Goal: Task Accomplishment & Management: Manage account settings

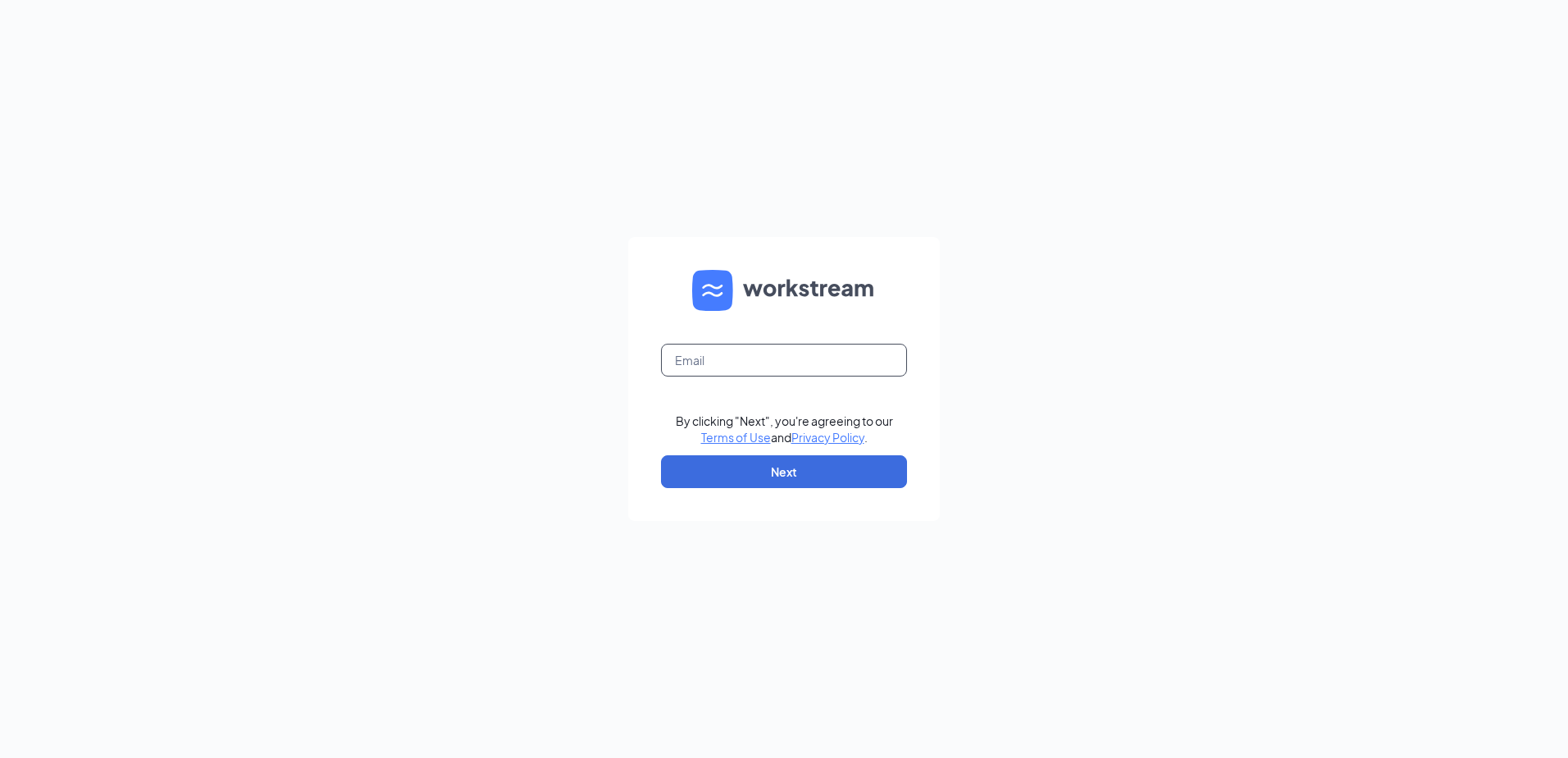
click at [724, 369] on input "text" at bounding box center [784, 361] width 246 height 33
type input "popeyesfamous7@sailormen.com"
click at [782, 472] on button "Next" at bounding box center [784, 472] width 246 height 33
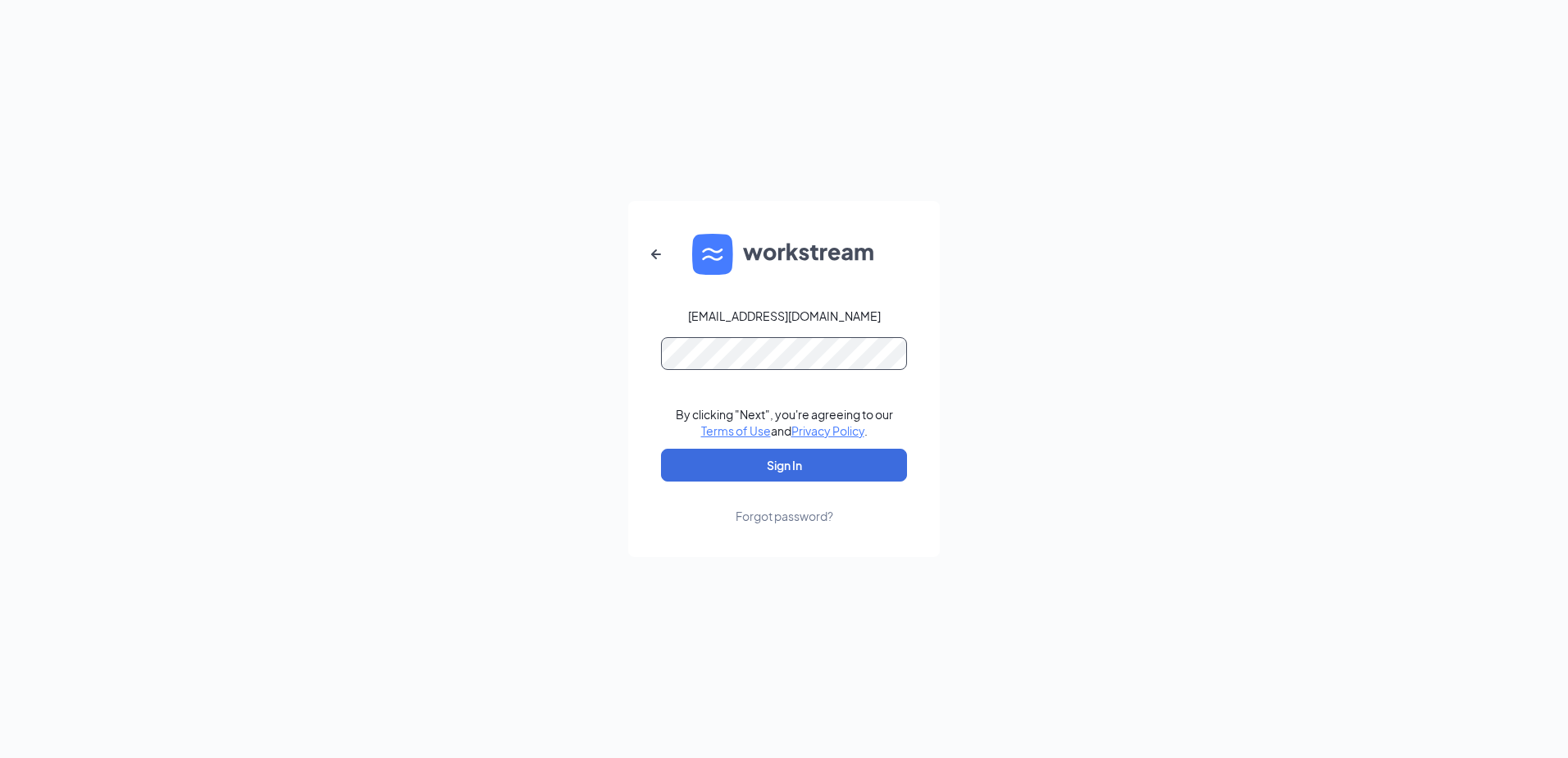
click at [661, 449] on button "Sign In" at bounding box center [784, 465] width 246 height 33
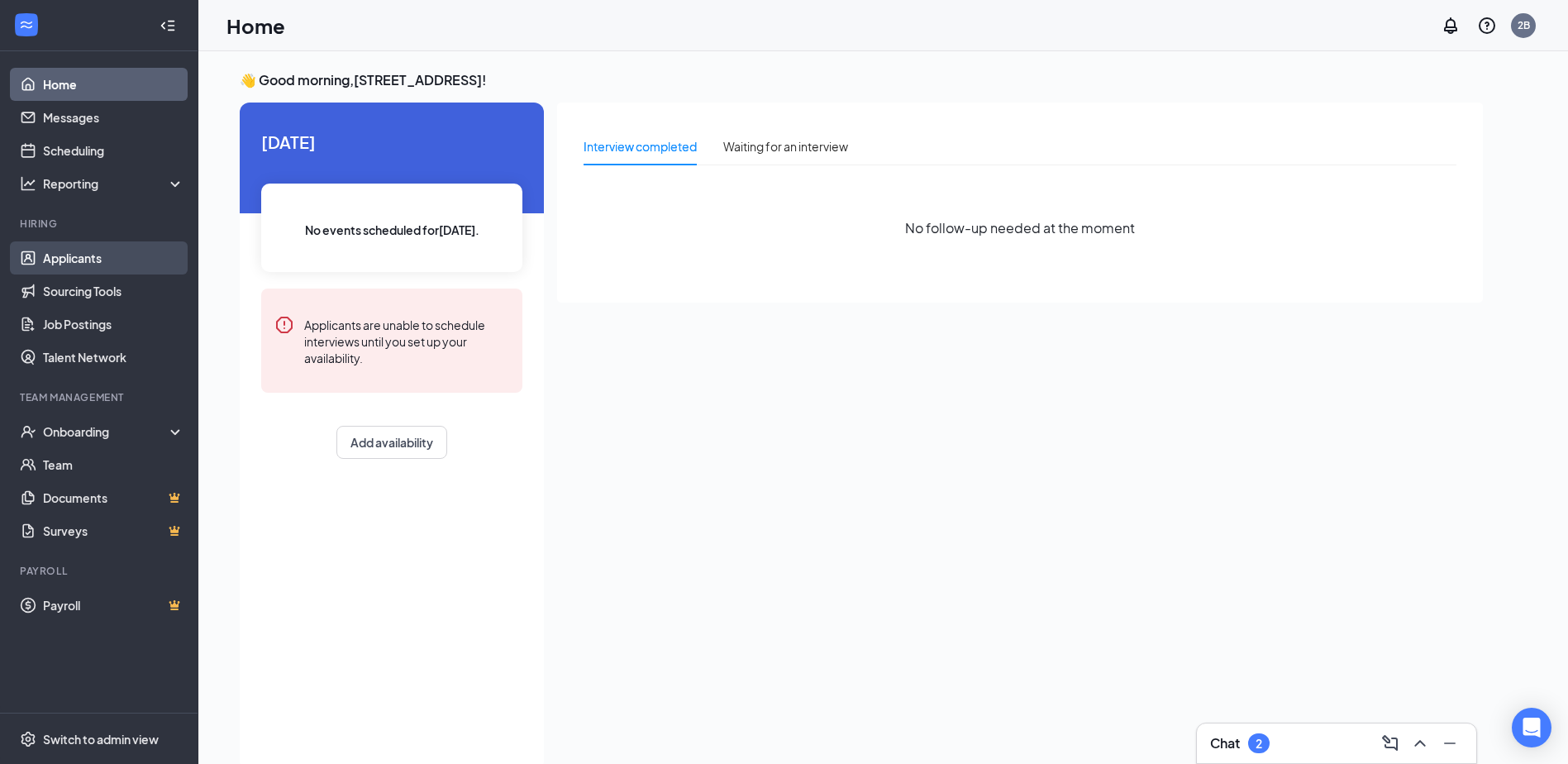
click at [69, 255] on link "Applicants" at bounding box center [114, 258] width 142 height 33
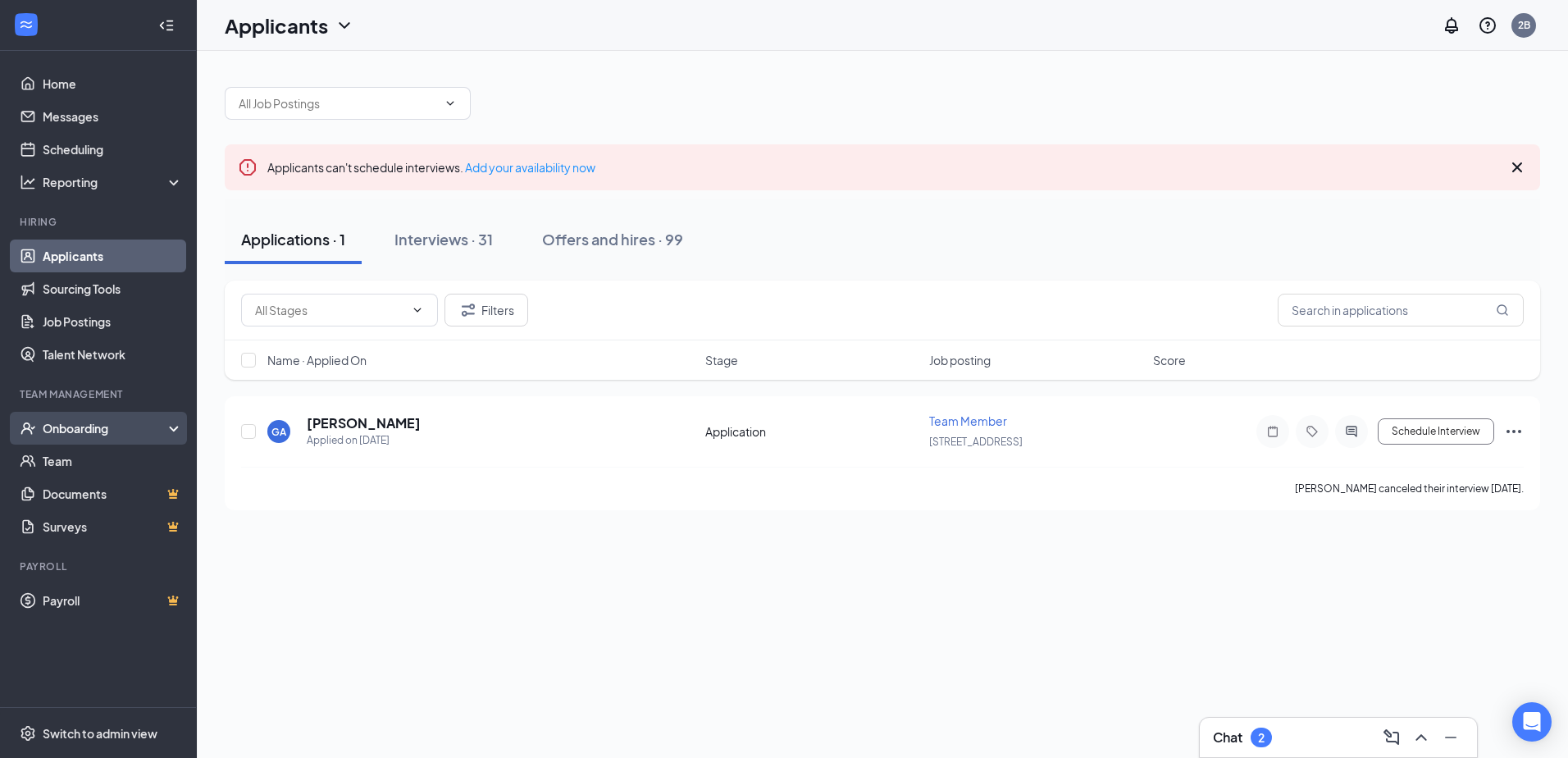
click at [68, 429] on div "Onboarding" at bounding box center [106, 428] width 127 height 17
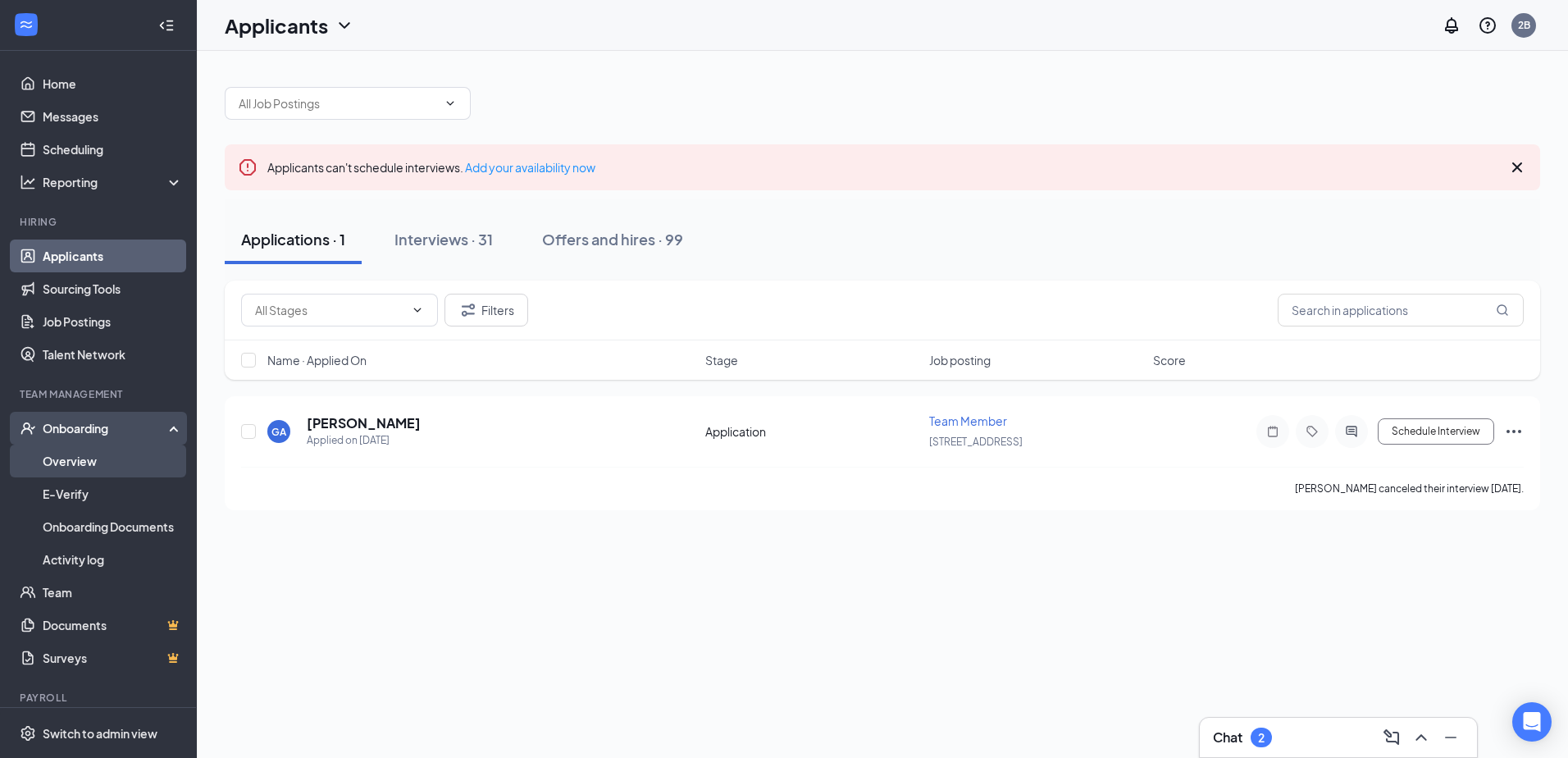
click at [74, 465] on link "Overview" at bounding box center [113, 461] width 141 height 33
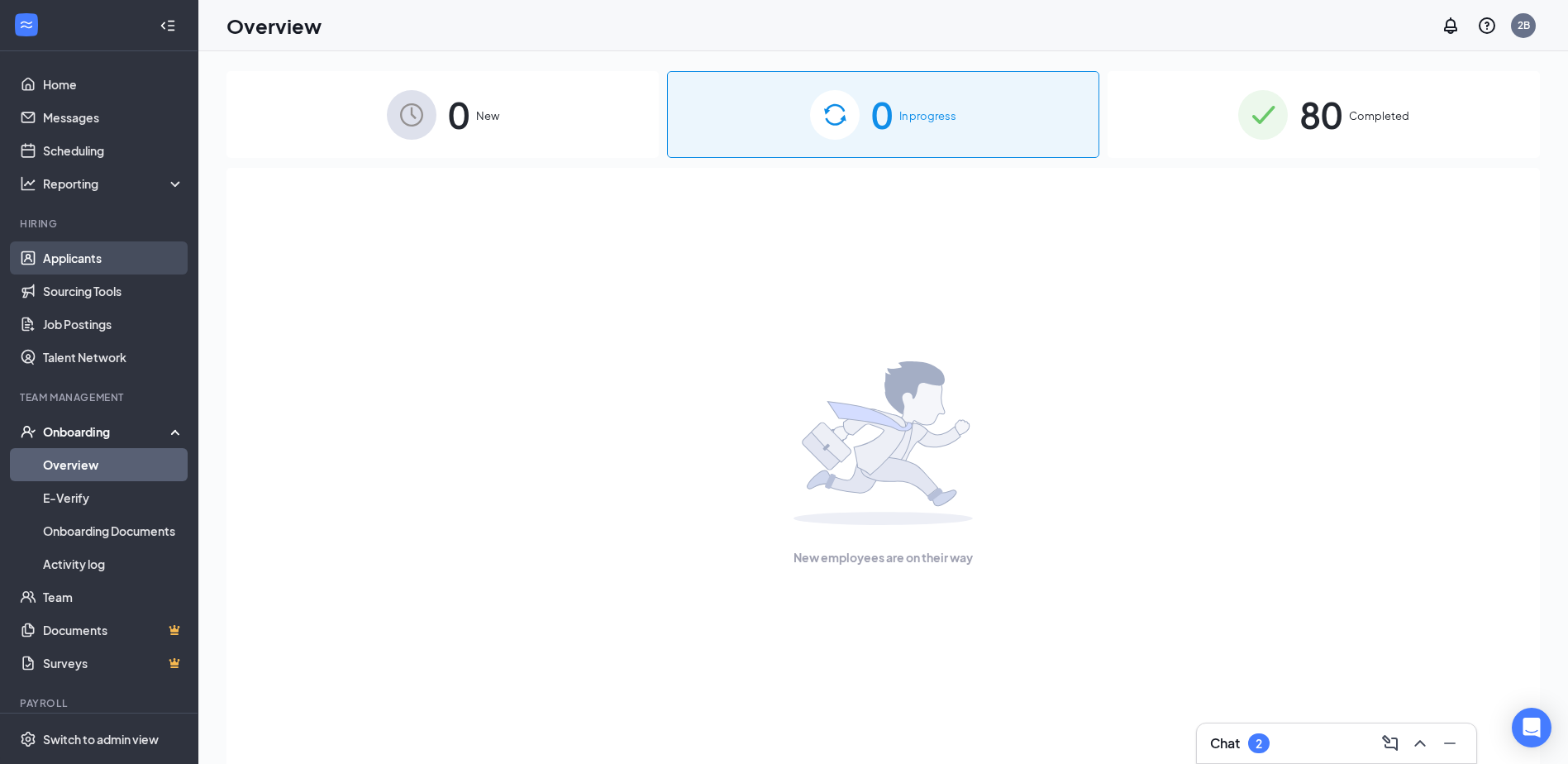
click at [91, 268] on link "Applicants" at bounding box center [114, 258] width 142 height 33
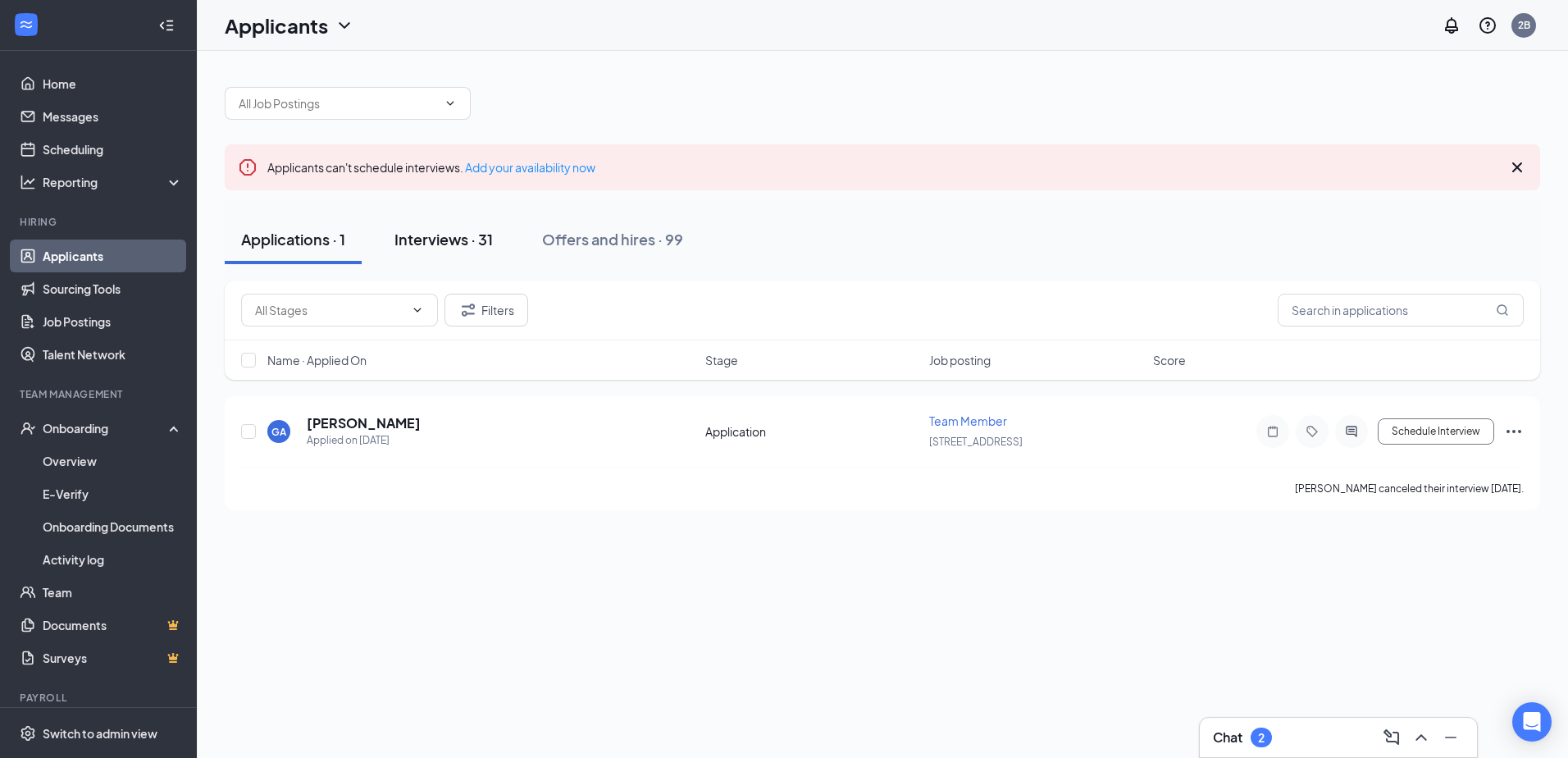
click at [469, 243] on div "Interviews · 31" at bounding box center [444, 238] width 99 height 20
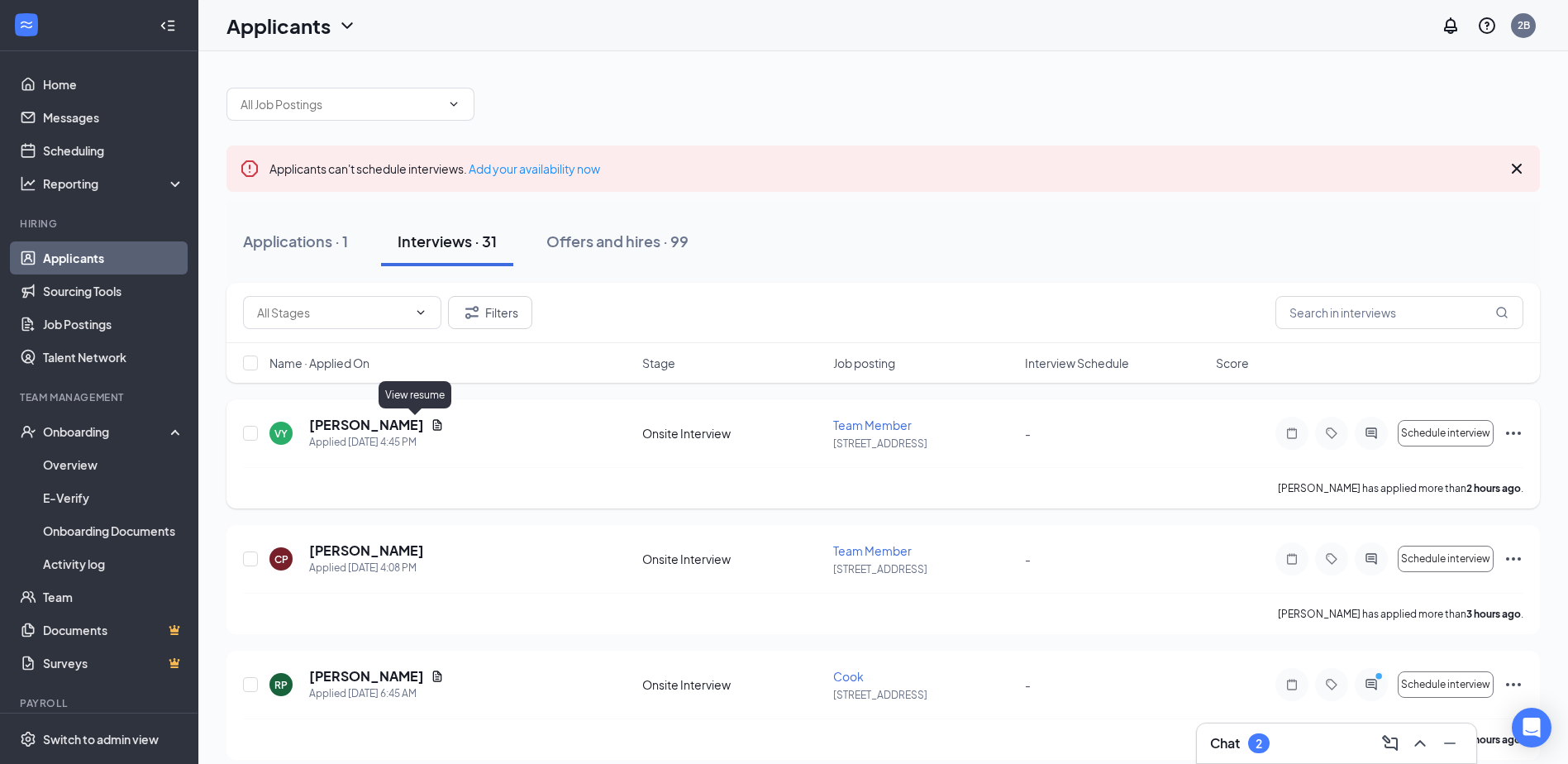
click at [430, 427] on icon "Document" at bounding box center [436, 424] width 13 height 13
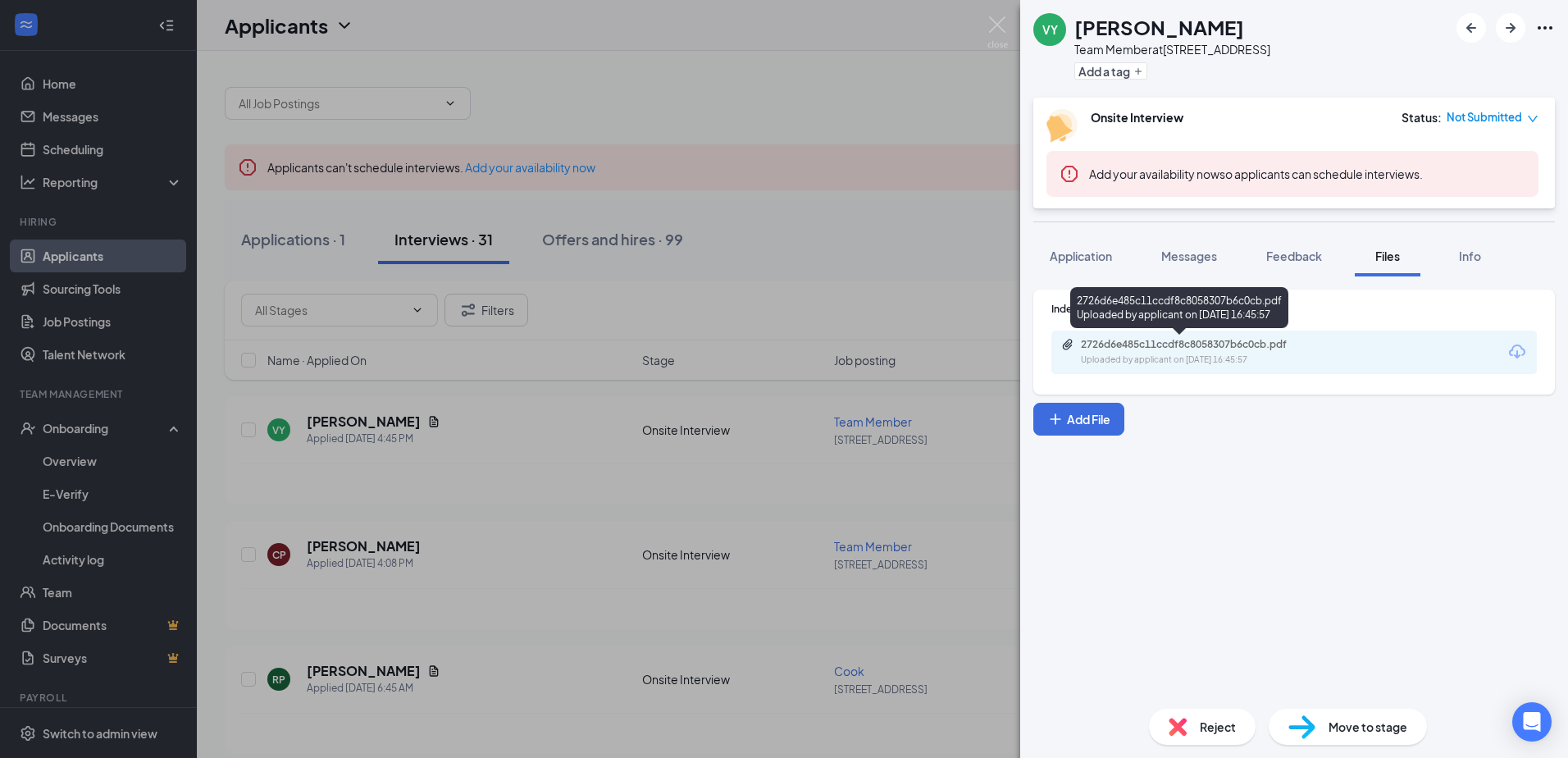
click at [1138, 352] on div "2726d6e485c11ccdf8c8058307b6c0cb.pdf Uploaded by applicant on [DATE] 16:45:57" at bounding box center [1194, 352] width 265 height 29
click at [382, 433] on div "VY [PERSON_NAME] Team Member at [STREET_ADDRESS] Add a tag Onsite Interview Sta…" at bounding box center [784, 379] width 1568 height 758
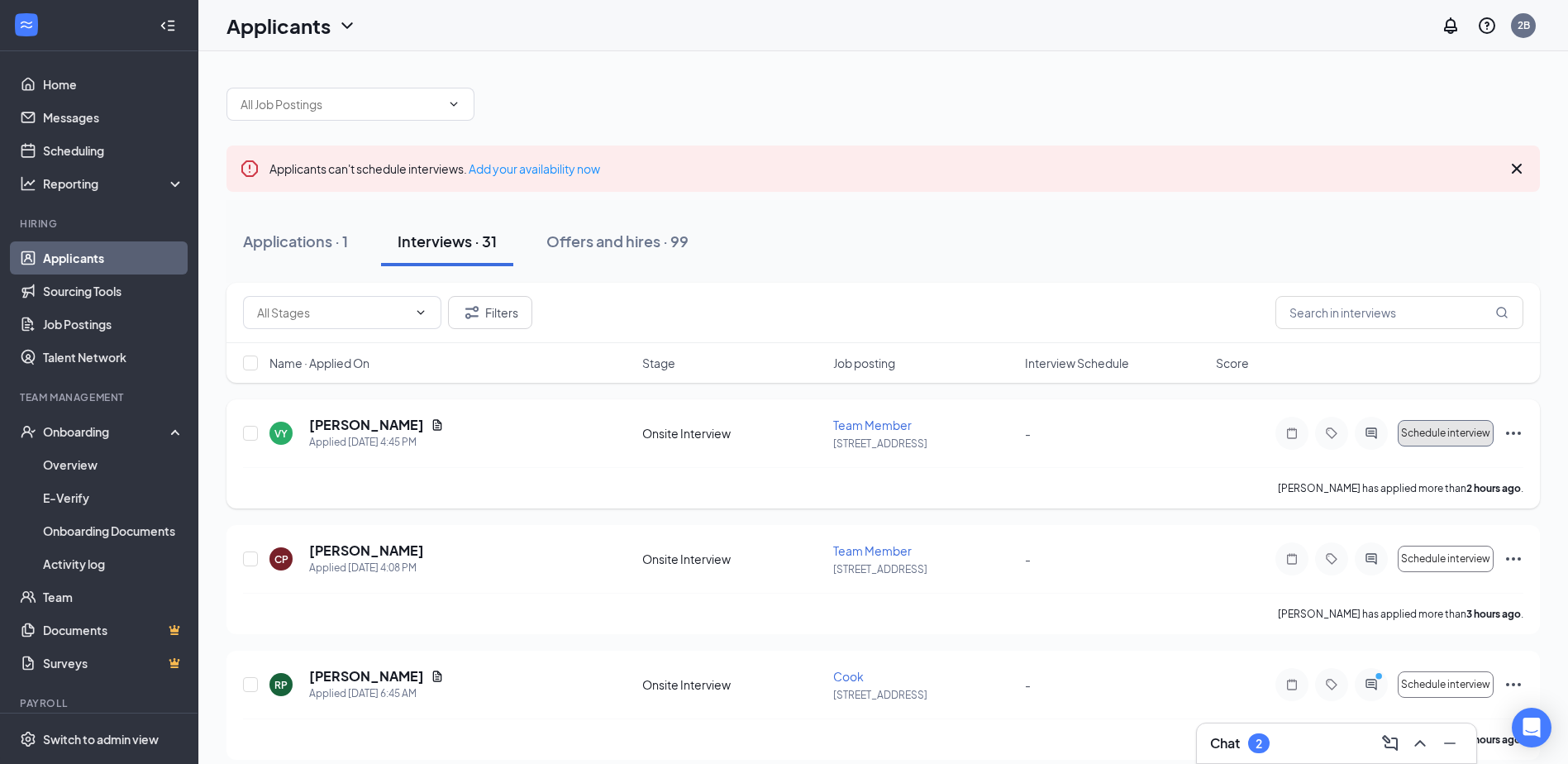
click at [1450, 432] on span "Schedule interview" at bounding box center [1445, 433] width 89 height 11
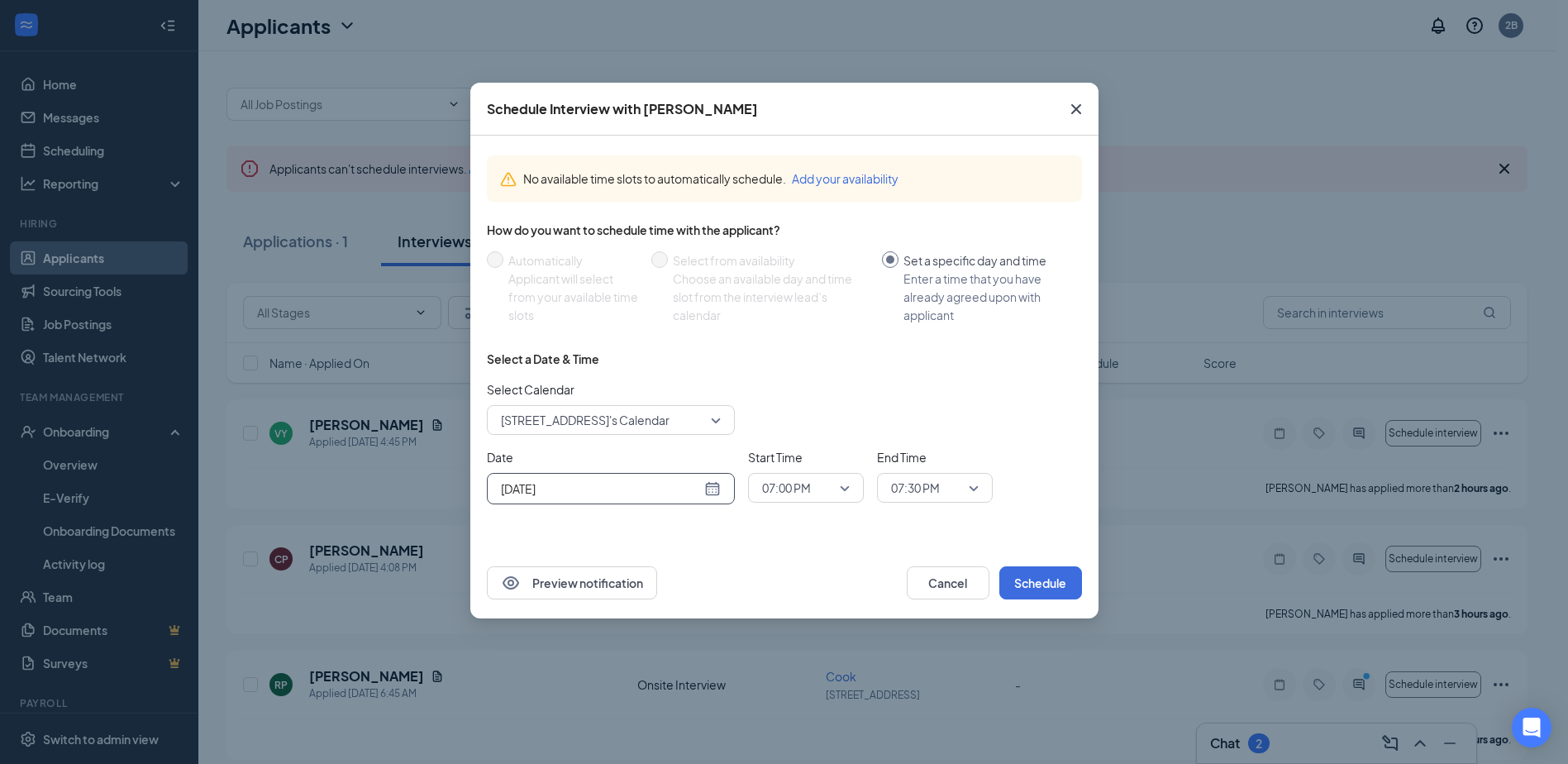
click at [640, 494] on input "[DATE]" at bounding box center [600, 489] width 200 height 18
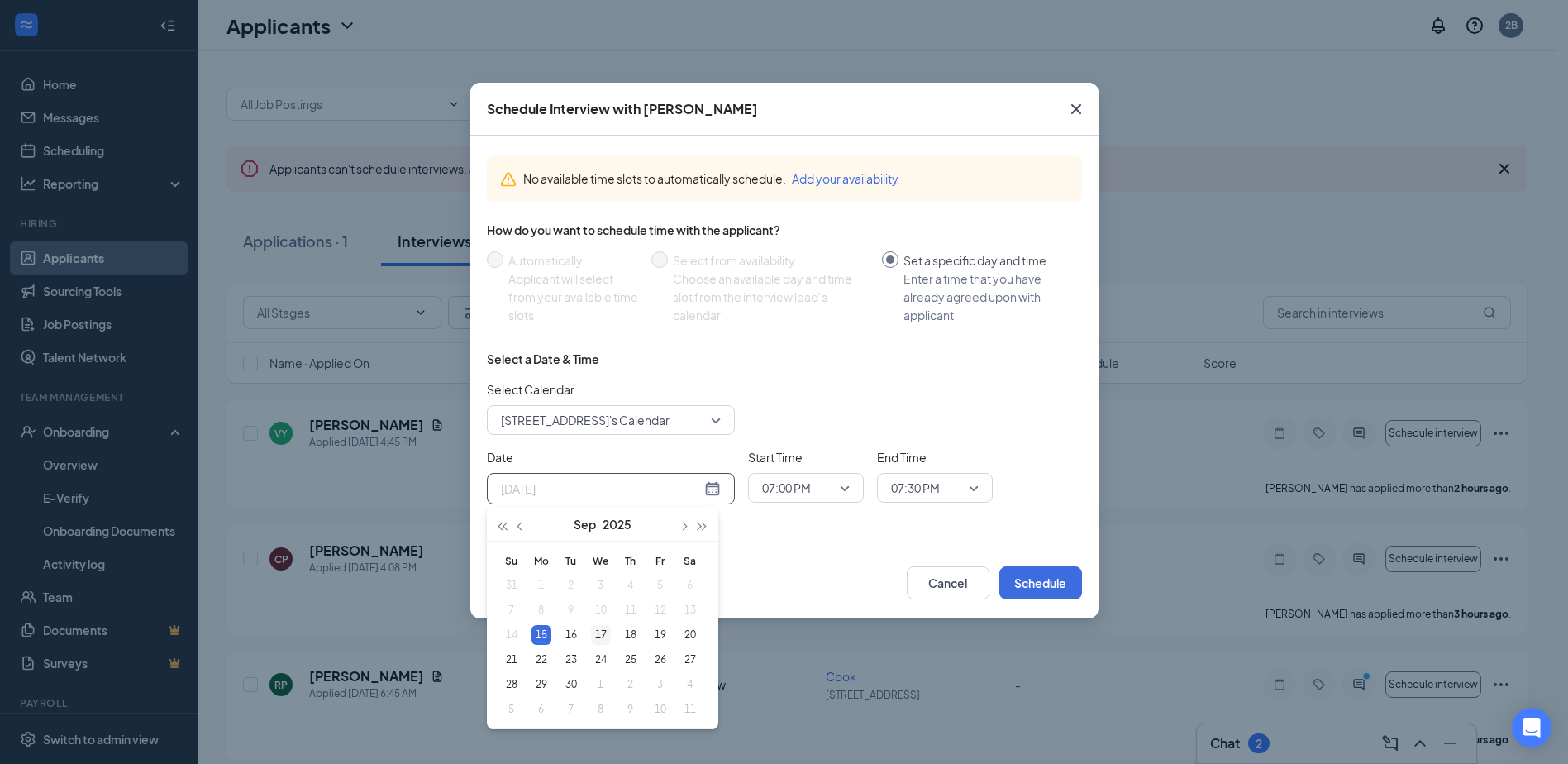
type input "[DATE]"
click at [600, 635] on div "17" at bounding box center [601, 635] width 20 height 20
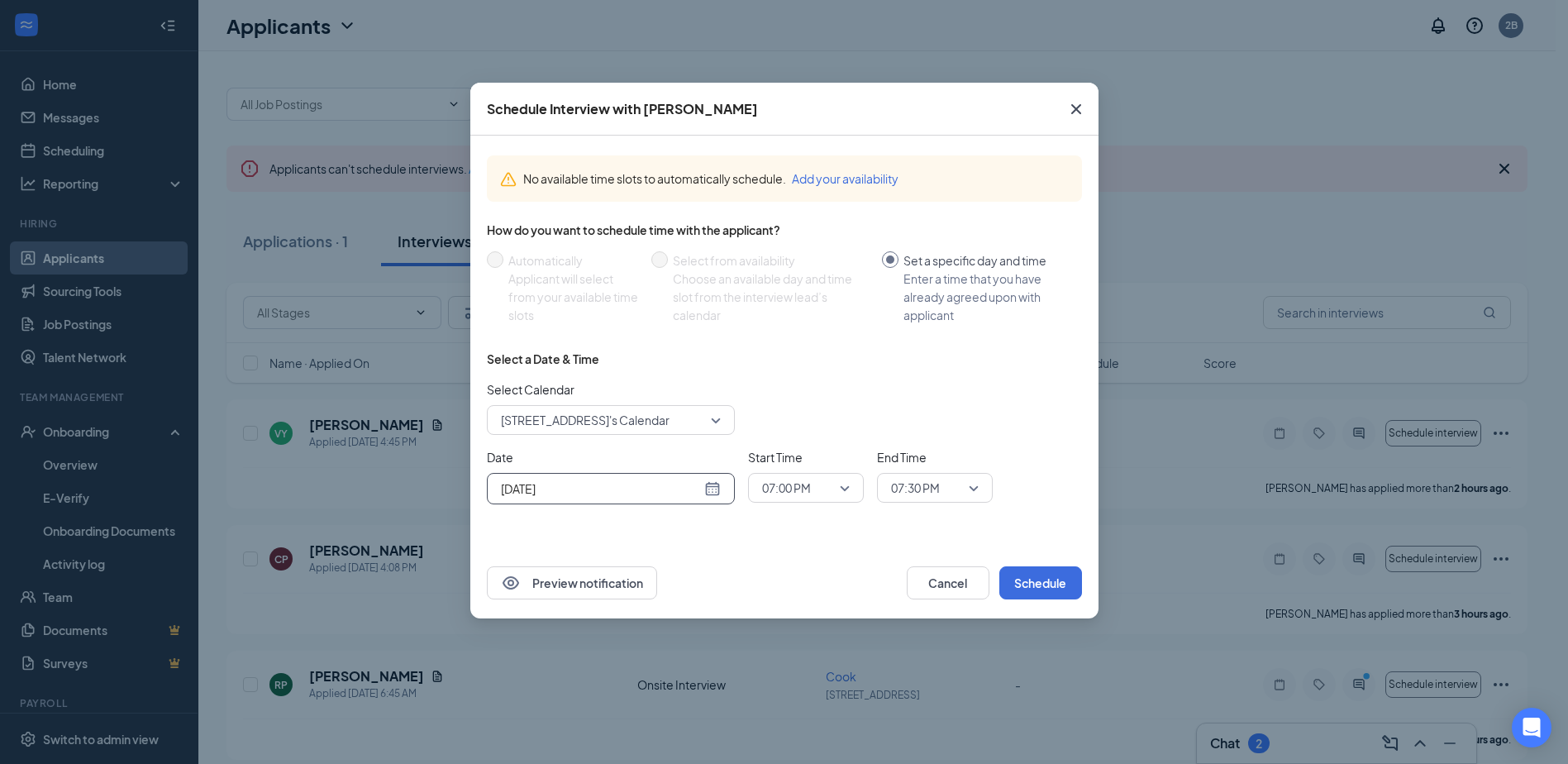
click at [824, 514] on div "Select a Date & Time Select Calendar [STREET_ADDRESS] Calendar Date [DATE] [DAT…" at bounding box center [784, 434] width 595 height 167
click at [822, 482] on span "07:00 PM" at bounding box center [798, 488] width 73 height 25
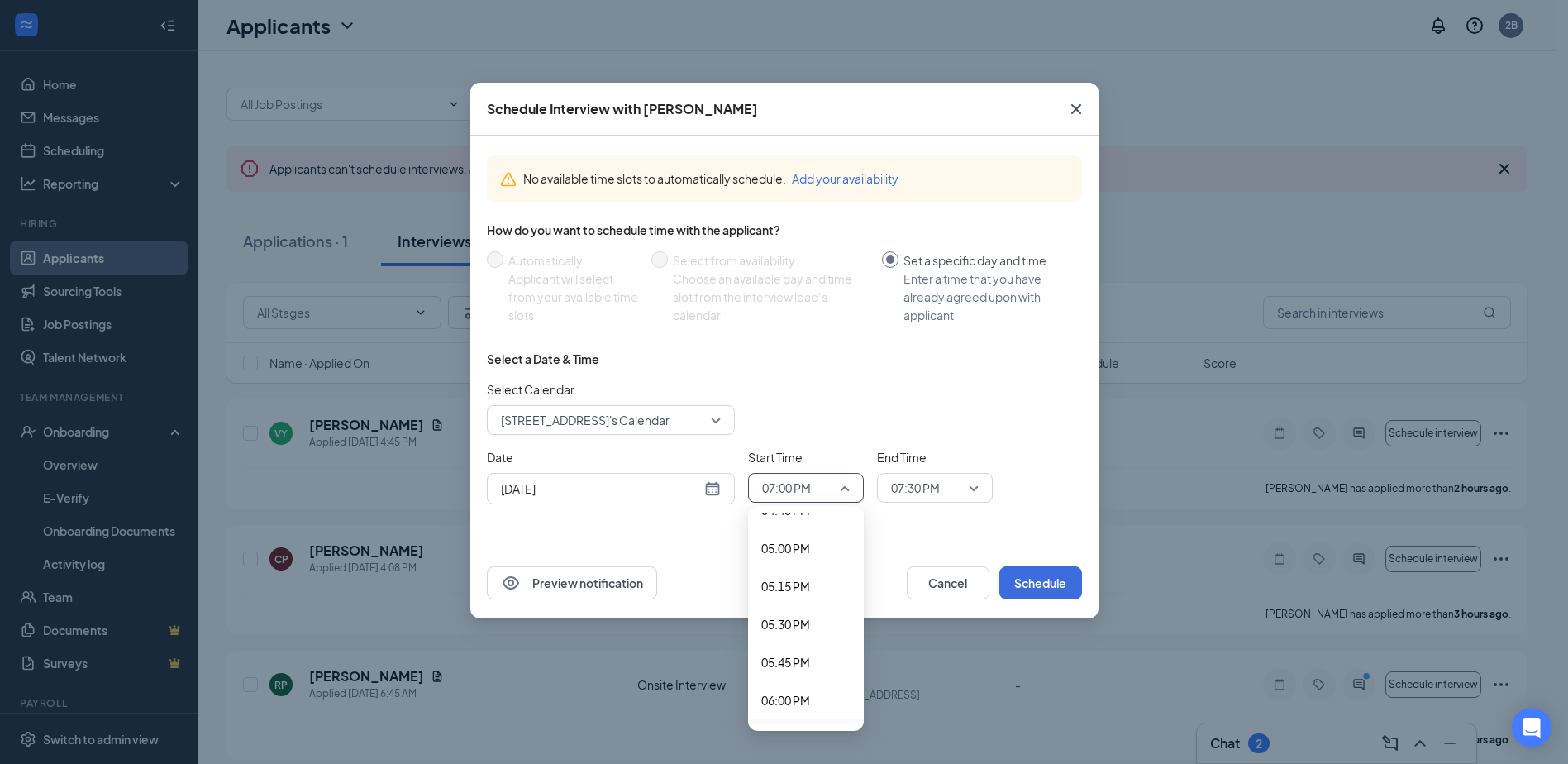
scroll to position [2553, 0]
click at [802, 568] on span "05:00 PM" at bounding box center [785, 564] width 48 height 18
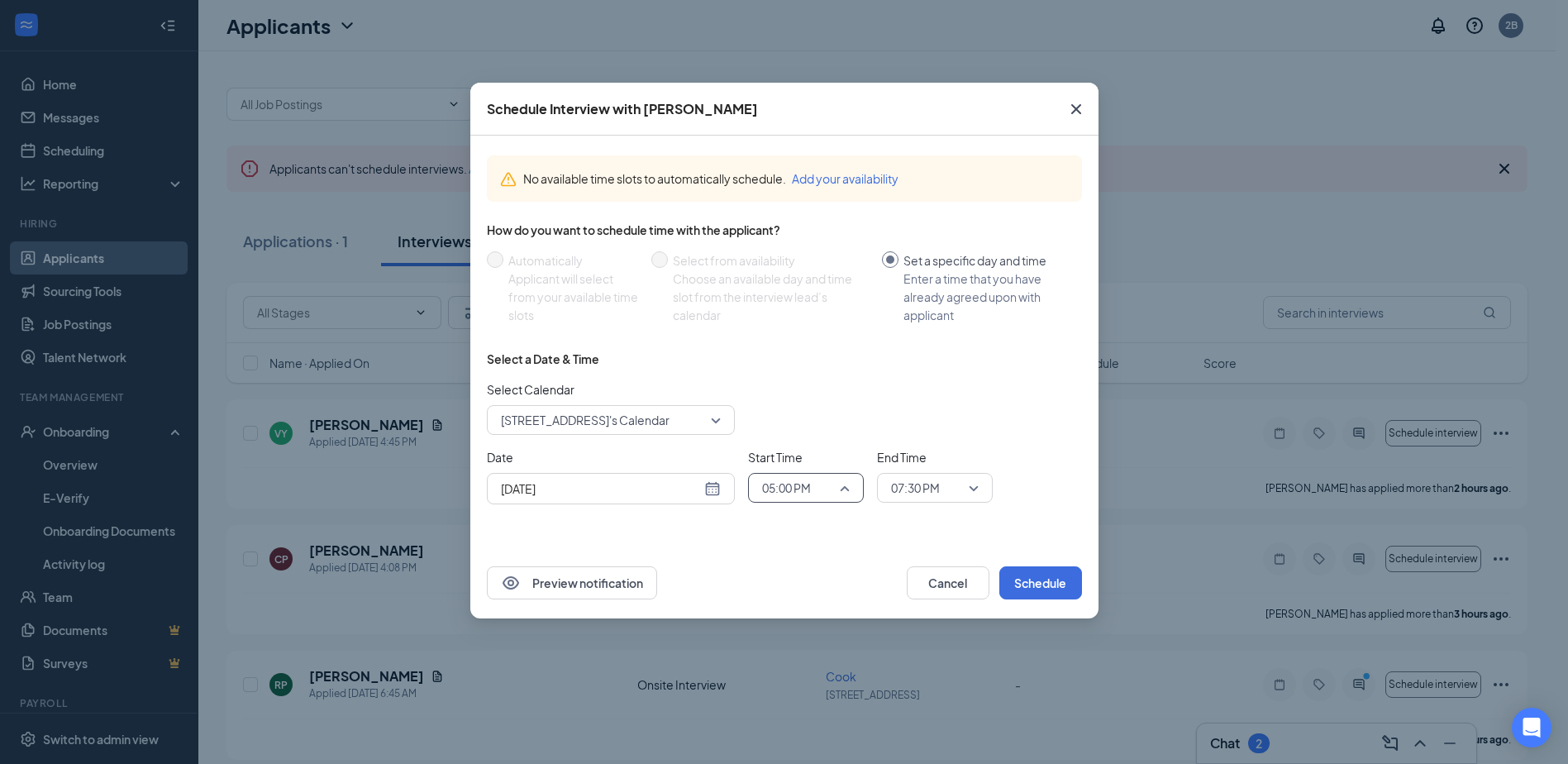
click at [793, 494] on span "05:00 PM" at bounding box center [786, 488] width 48 height 25
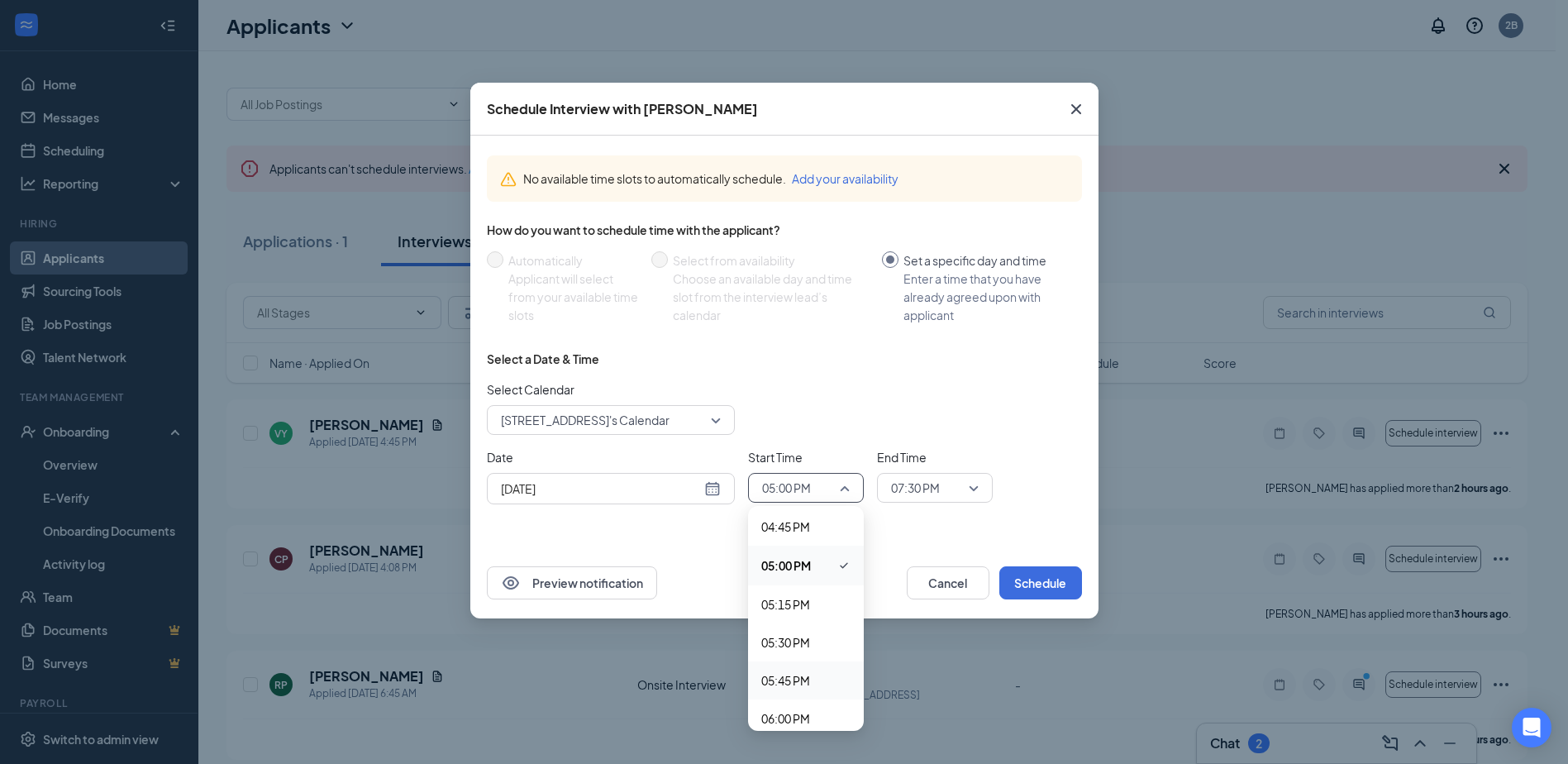
click at [786, 681] on span "05:45 PM" at bounding box center [785, 680] width 48 height 18
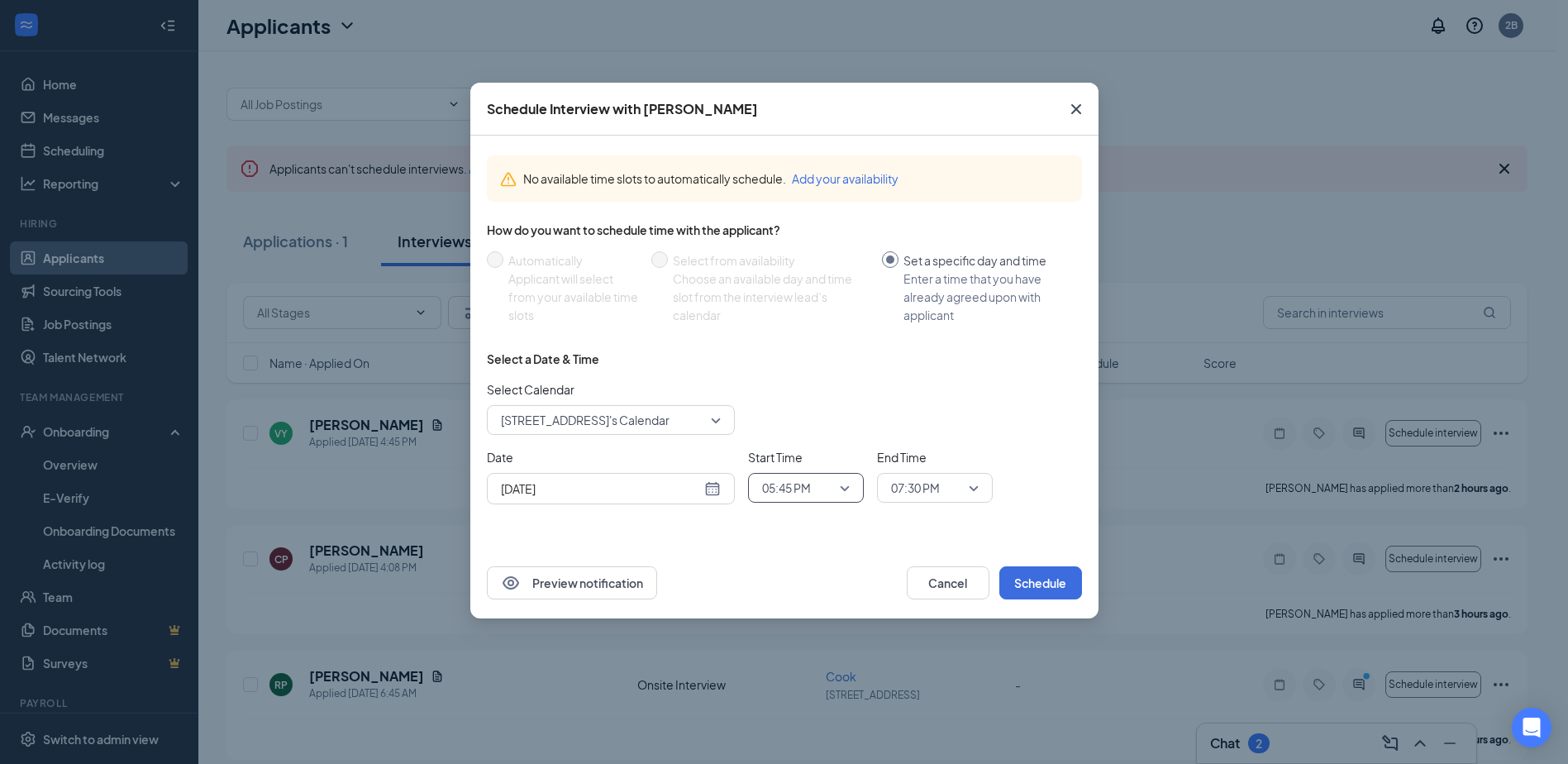
click at [934, 496] on span "07:30 PM" at bounding box center [915, 488] width 48 height 25
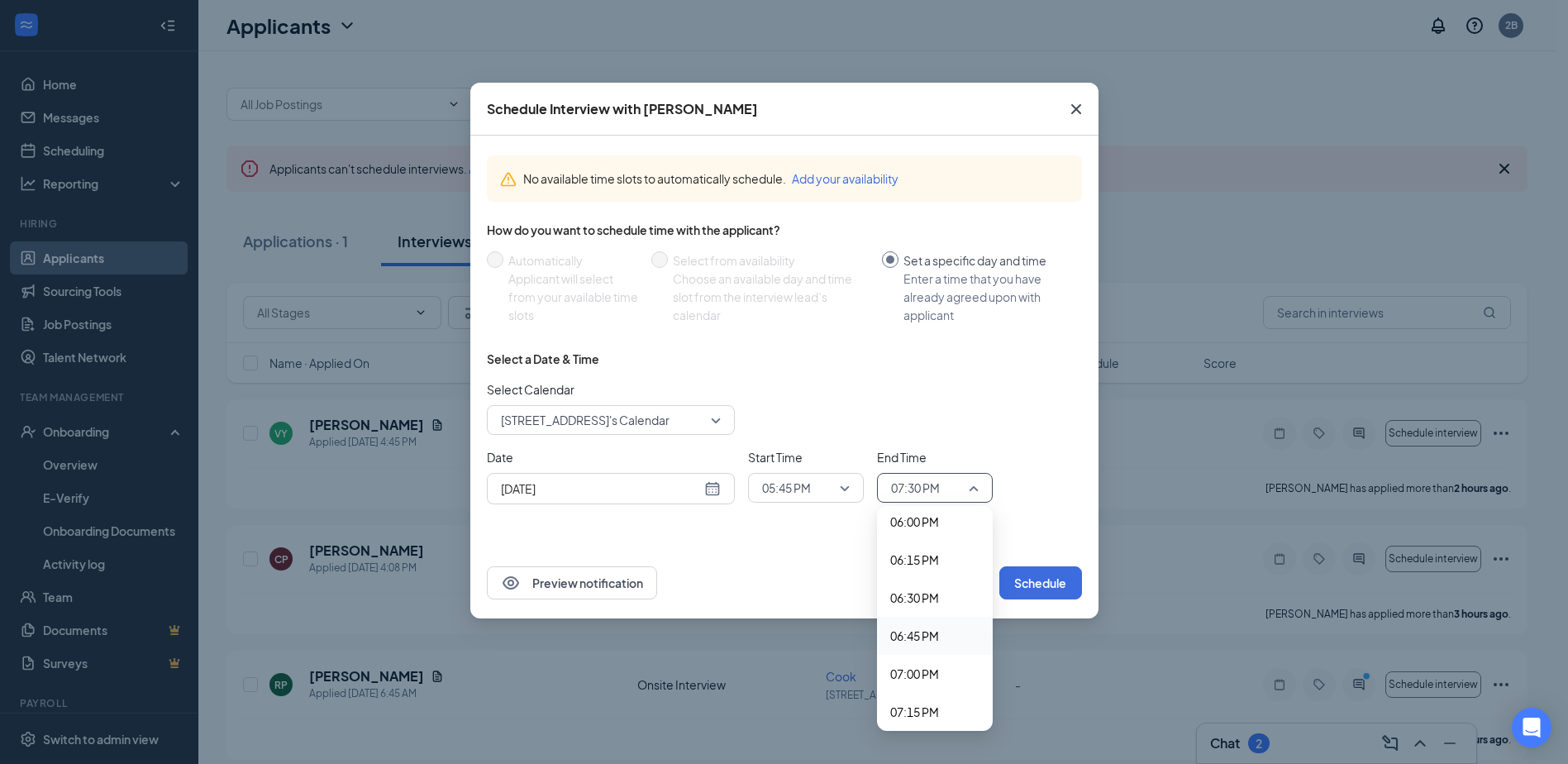
scroll to position [2713, 0]
click at [923, 558] on span "06:00 PM" at bounding box center [914, 558] width 48 height 18
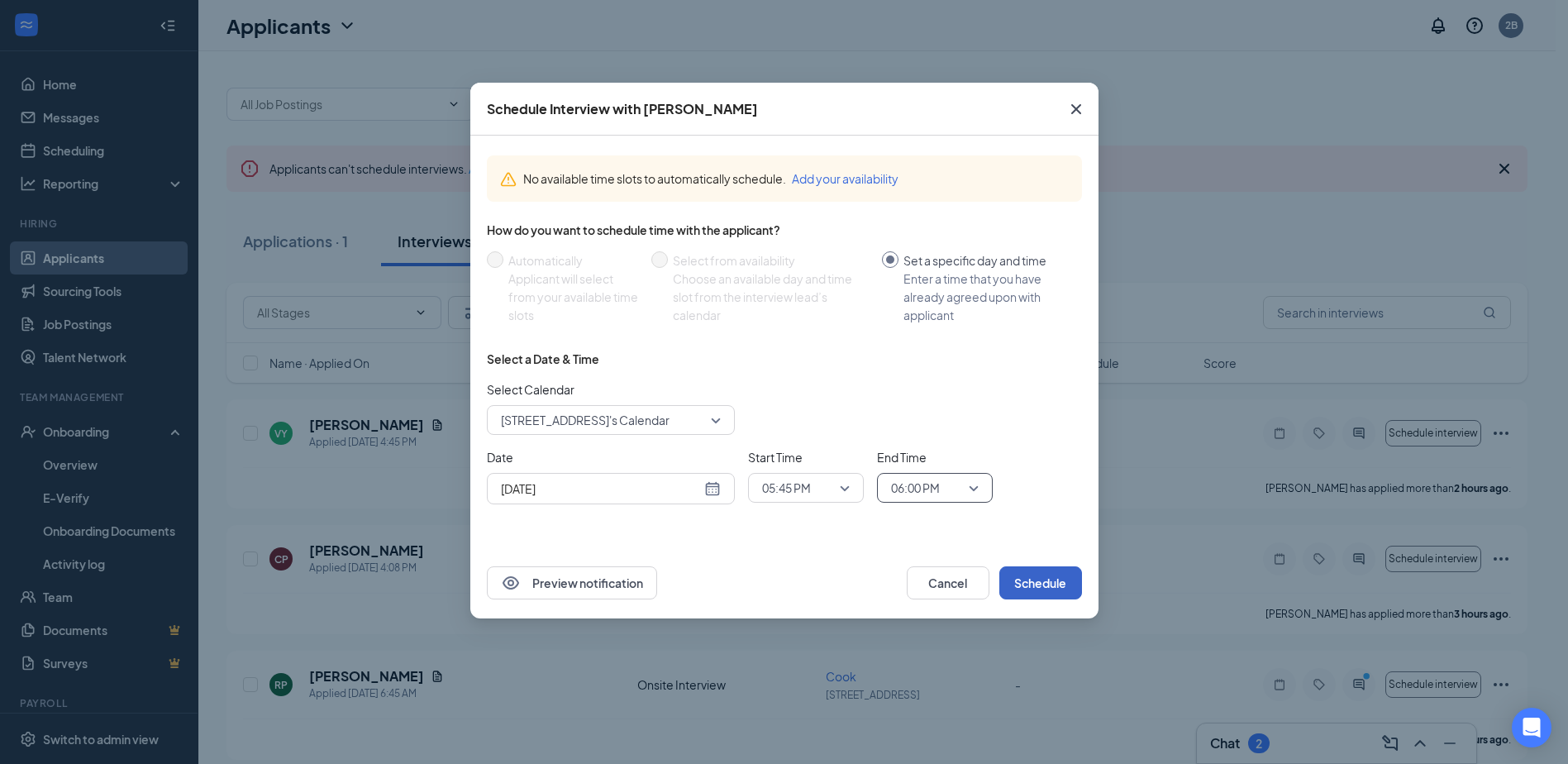
click at [1043, 583] on button "Schedule" at bounding box center [1041, 584] width 83 height 33
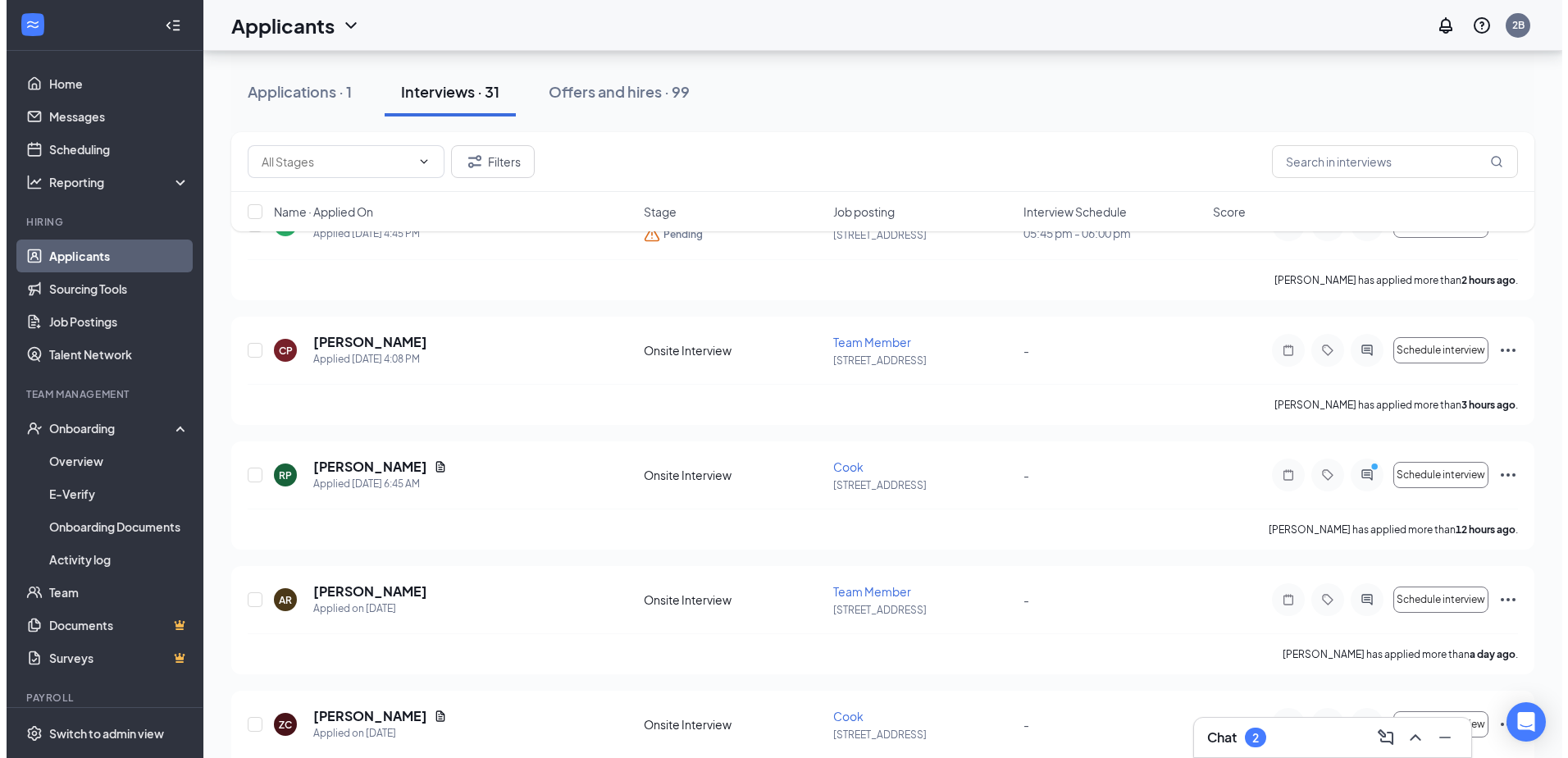
scroll to position [246, 0]
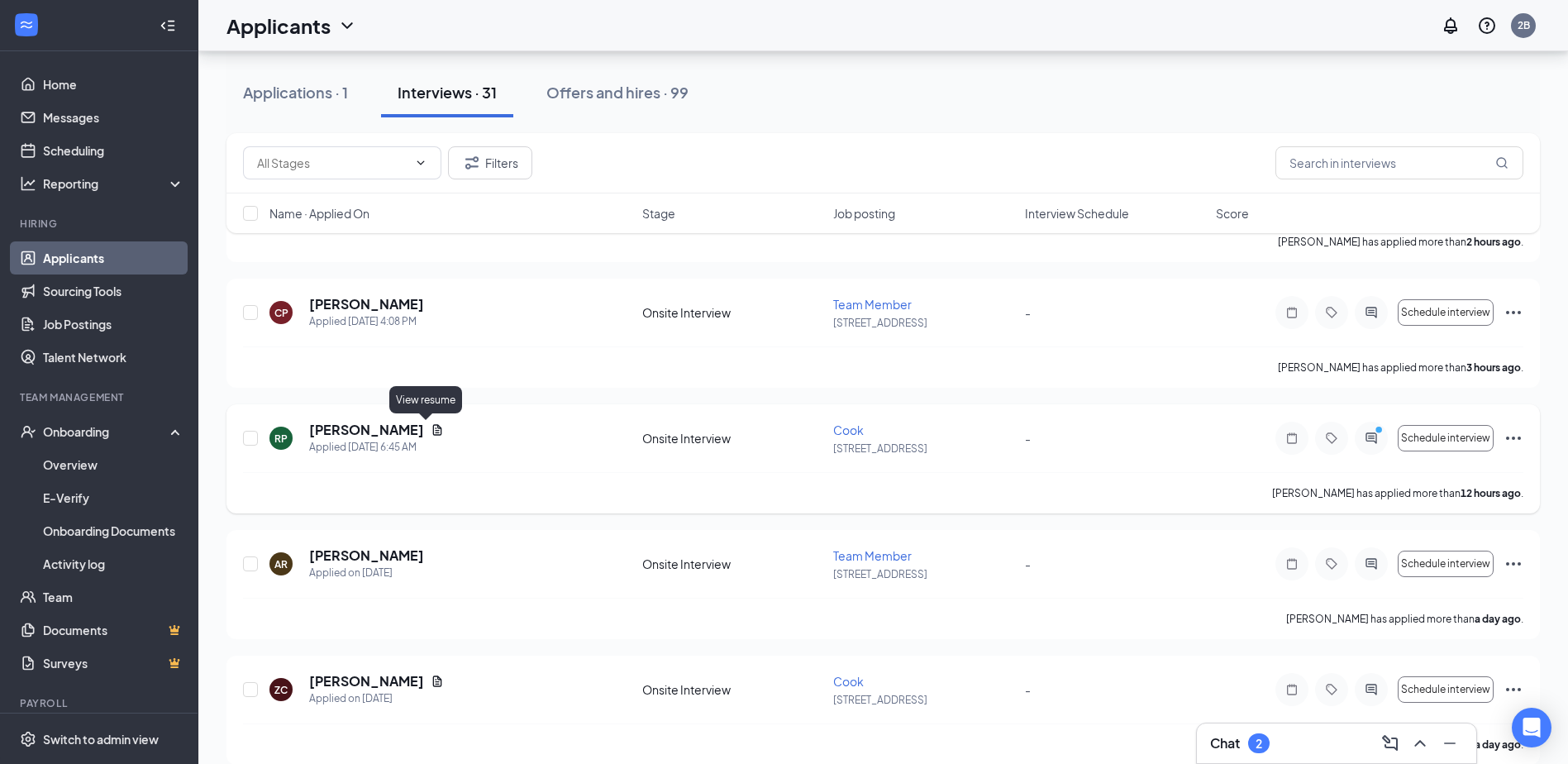
click at [430, 430] on icon "Document" at bounding box center [436, 430] width 13 height 13
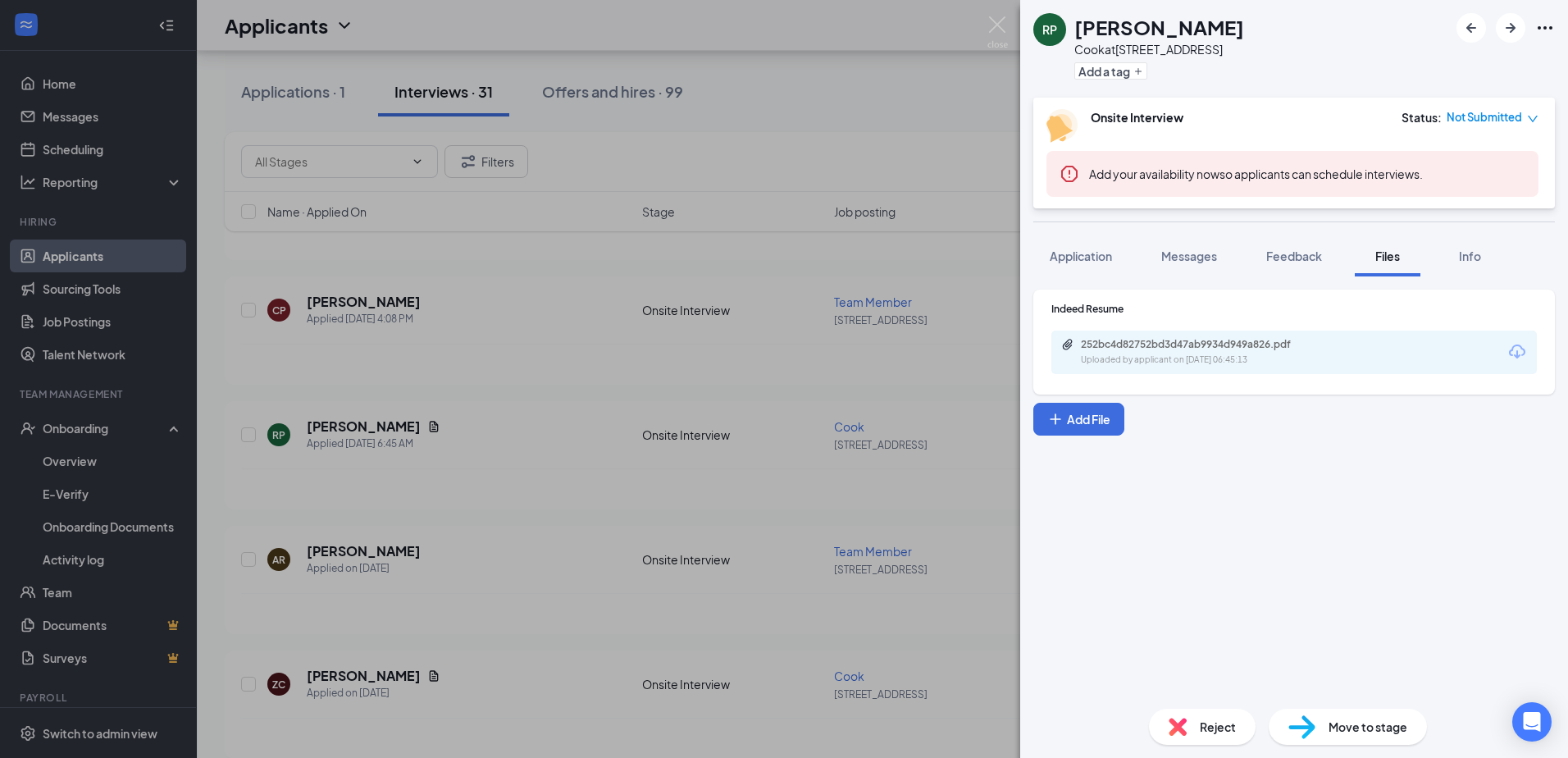
click at [1201, 370] on div "252bc4d82752bd3d47ab9934d949a826.pdf Uploaded by applicant on [DATE] 06:45:13" at bounding box center [1294, 353] width 485 height 44
click at [1196, 351] on div "252bc4d82752bd3d47ab9934d949a826.pdf Uploaded by applicant on [DATE] 06:45:13" at bounding box center [1194, 352] width 265 height 29
click at [465, 499] on div "RP [PERSON_NAME] at [STREET_ADDRESS] Add a tag Onsite Interview Status : Not Su…" at bounding box center [784, 379] width 1568 height 758
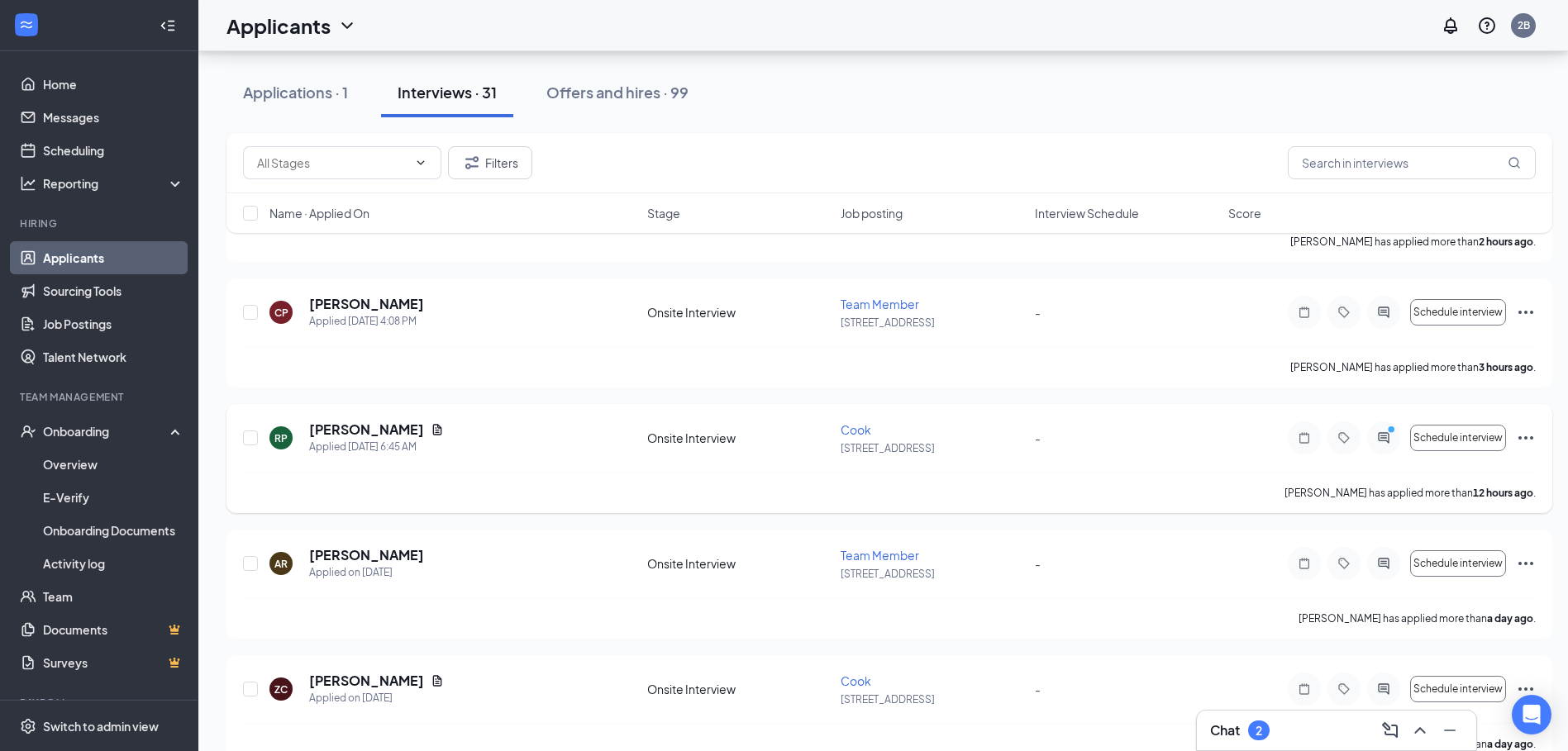
click at [1381, 434] on icon "ActiveChat" at bounding box center [1383, 437] width 20 height 13
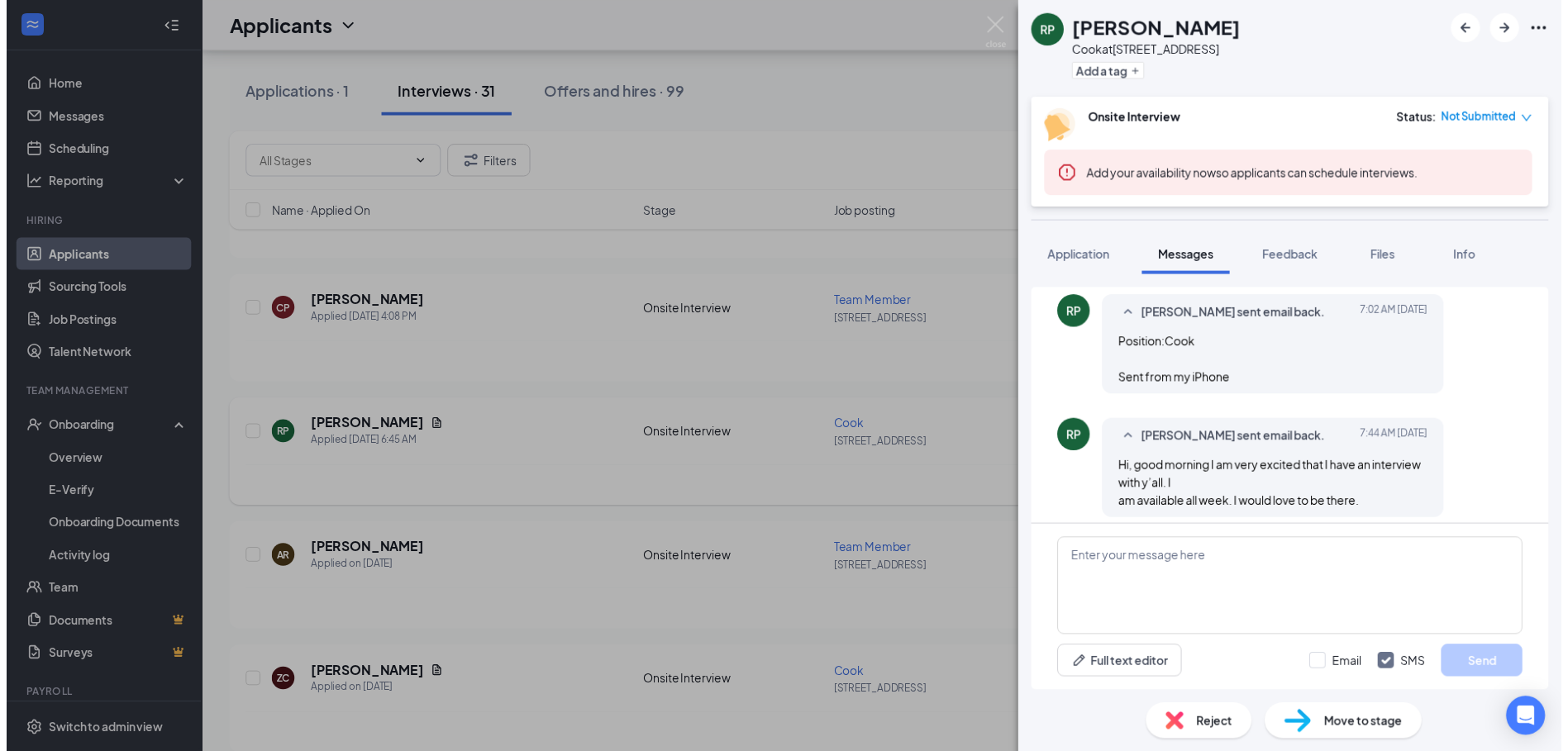
scroll to position [573, 0]
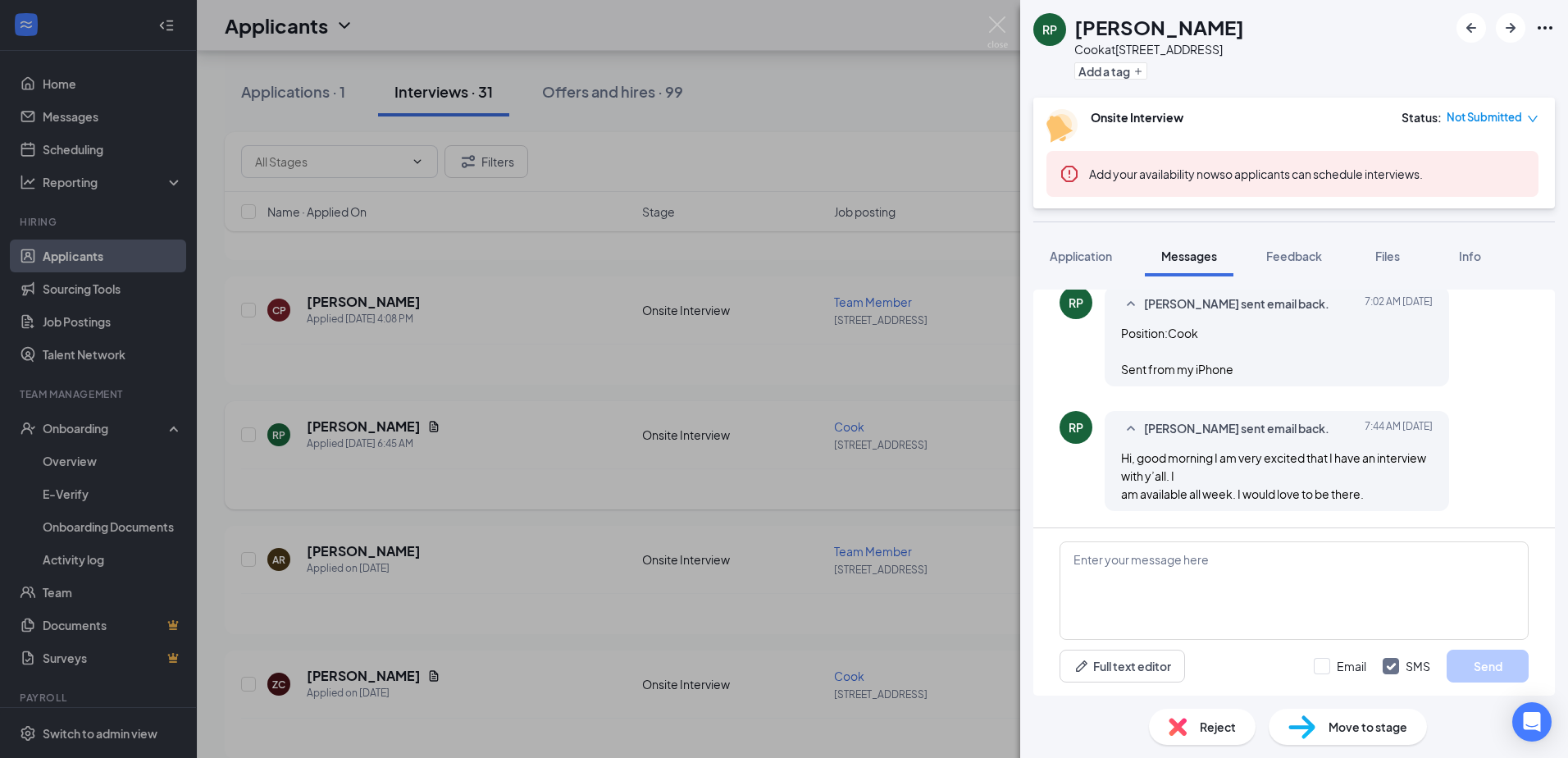
click at [628, 252] on div "RP [PERSON_NAME] at [STREET_ADDRESS] Add a tag Onsite Interview Status : Not Su…" at bounding box center [784, 379] width 1568 height 758
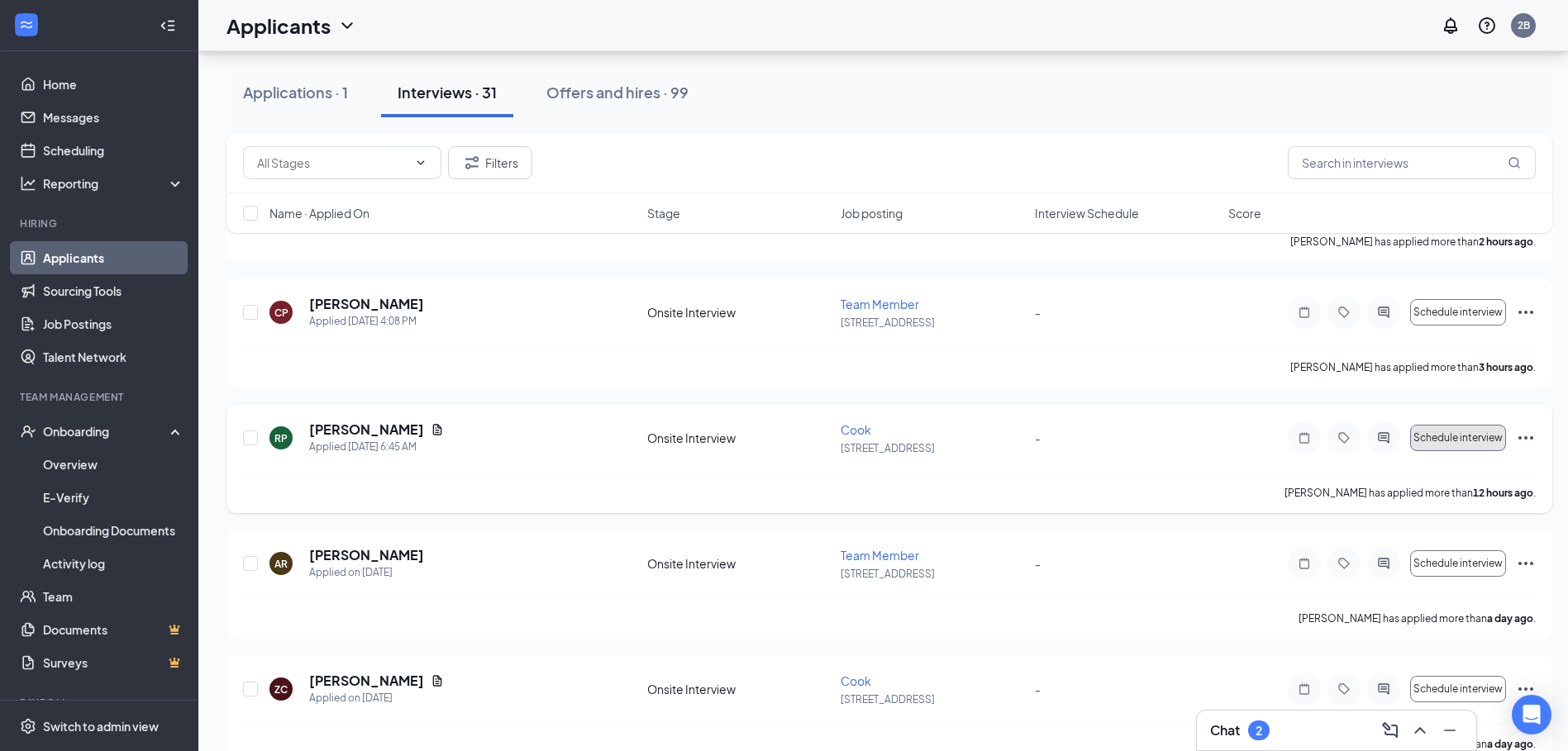
click at [1496, 441] on span "Schedule interview" at bounding box center [1458, 437] width 89 height 11
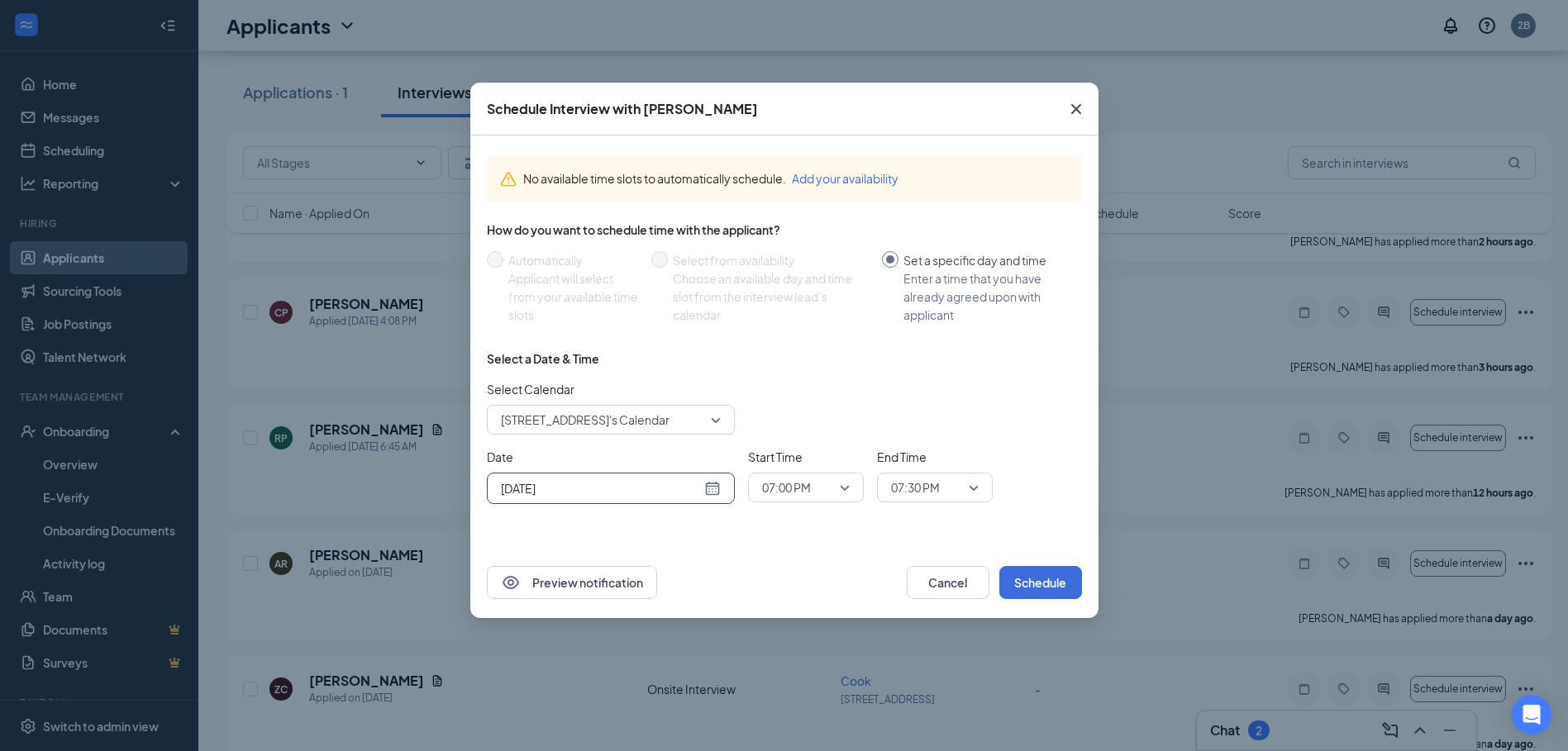
click at [608, 483] on input "[DATE]" at bounding box center [600, 488] width 200 height 18
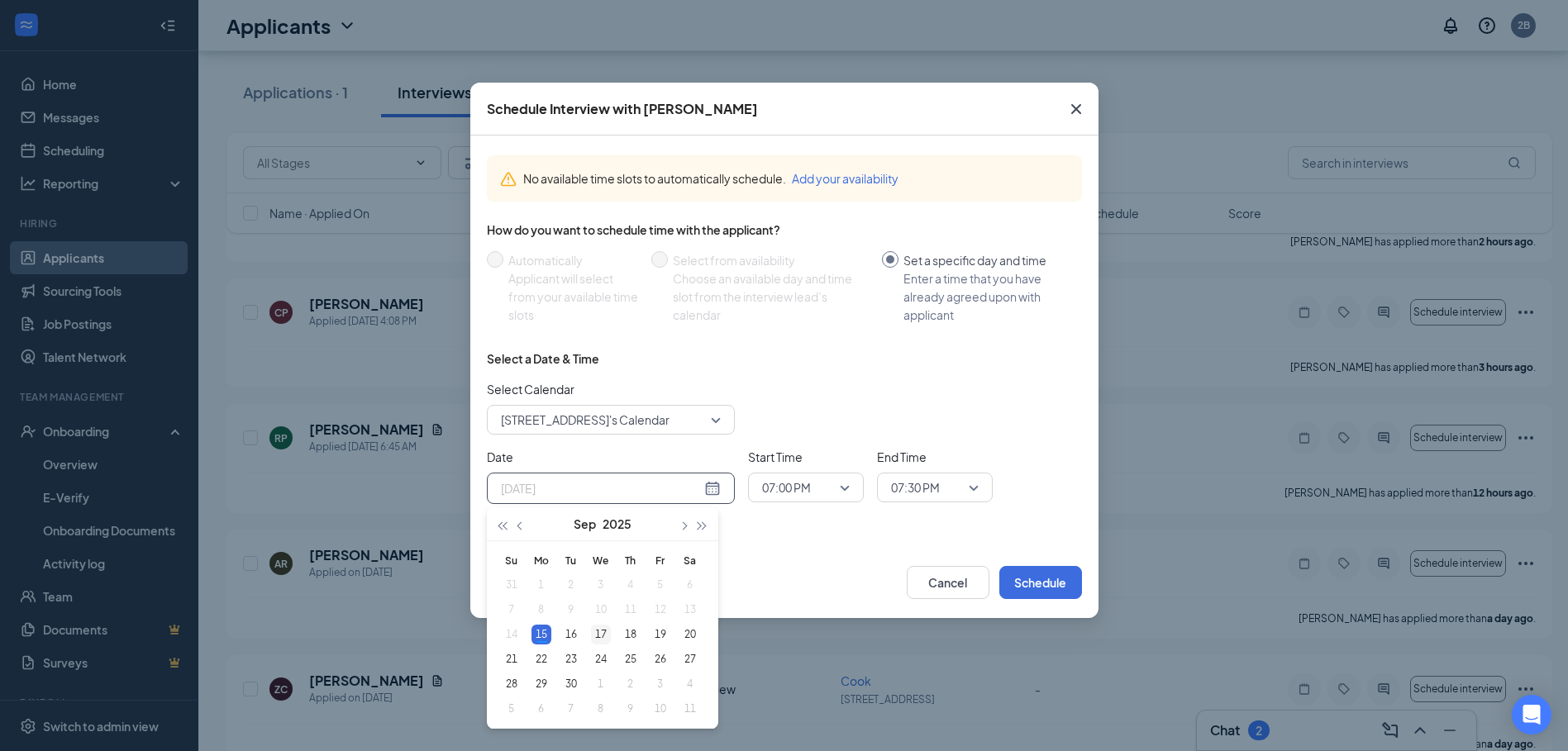
type input "[DATE]"
click at [603, 639] on div "17" at bounding box center [601, 634] width 20 height 20
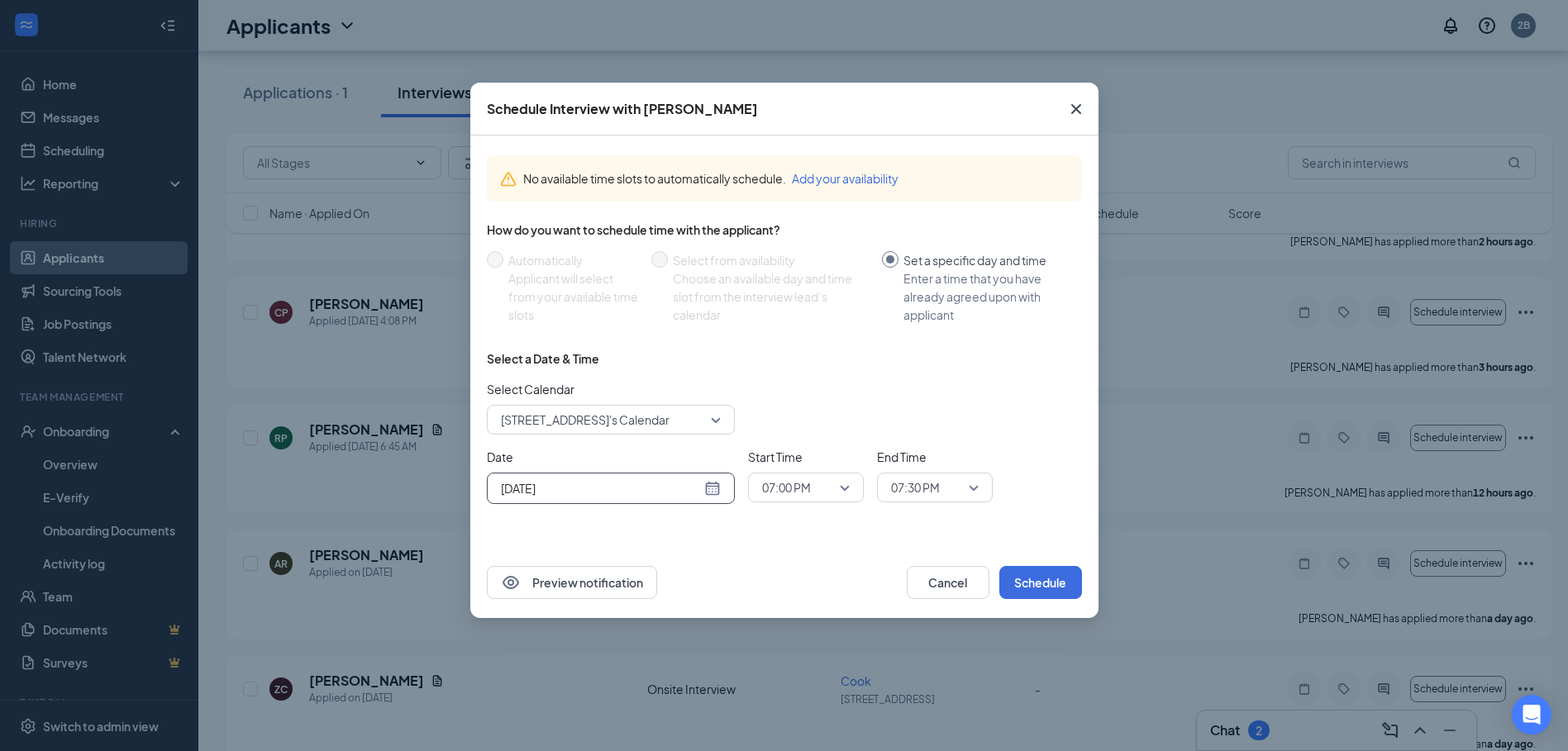
click at [793, 488] on span "07:00 PM" at bounding box center [786, 487] width 48 height 25
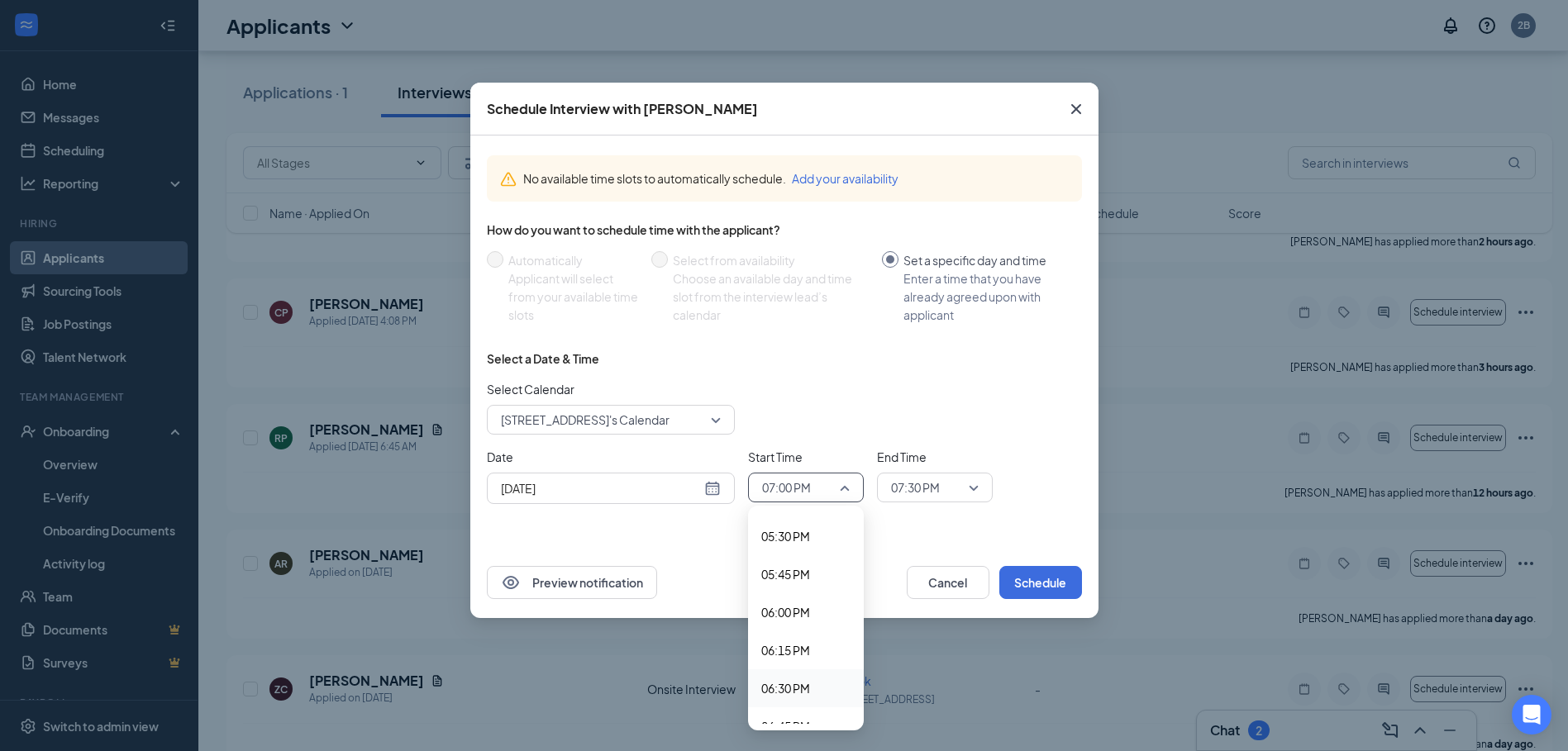
scroll to position [2634, 0]
click at [796, 635] on span "06:00 PM" at bounding box center [785, 633] width 48 height 18
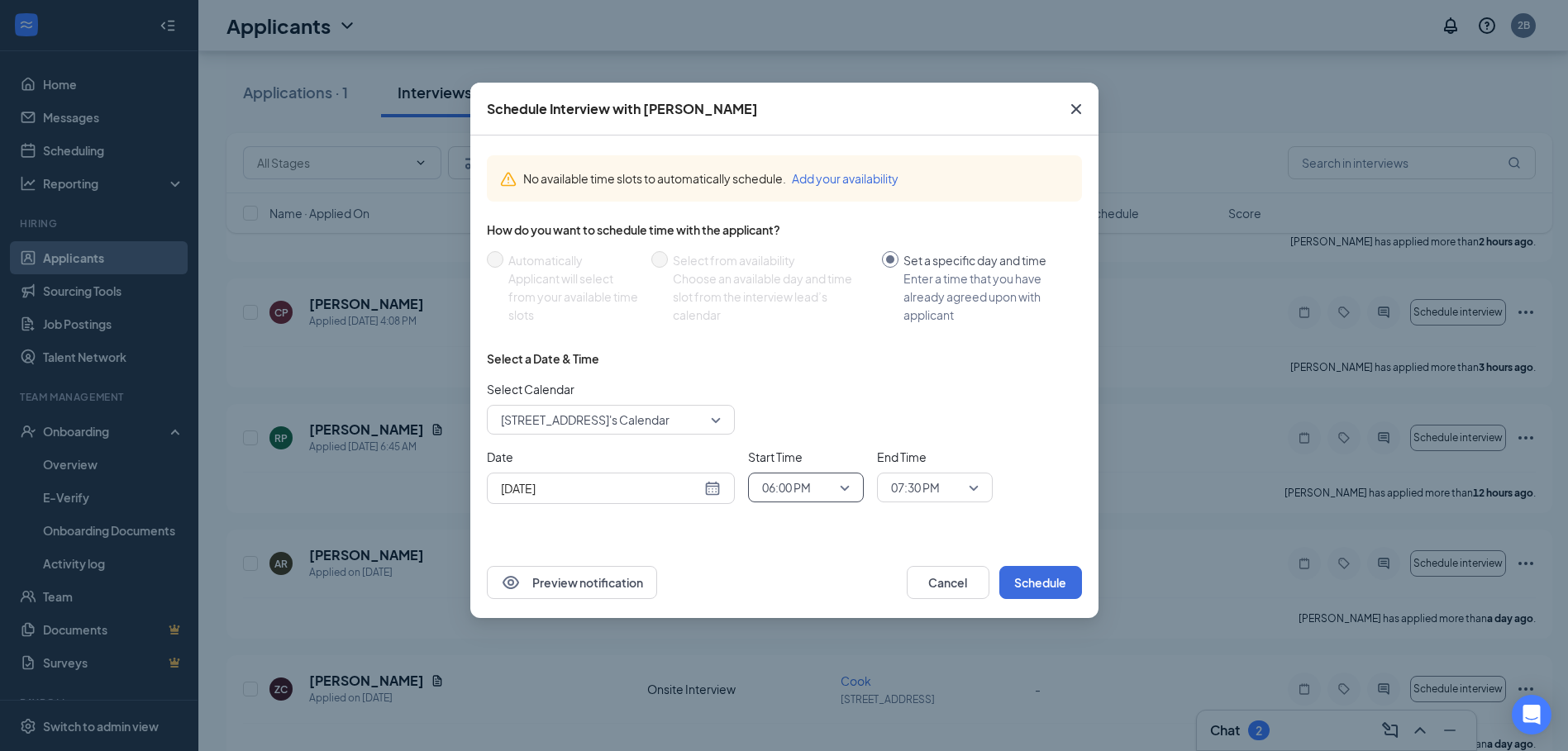
click at [943, 485] on span "07:30 PM" at bounding box center [927, 487] width 73 height 25
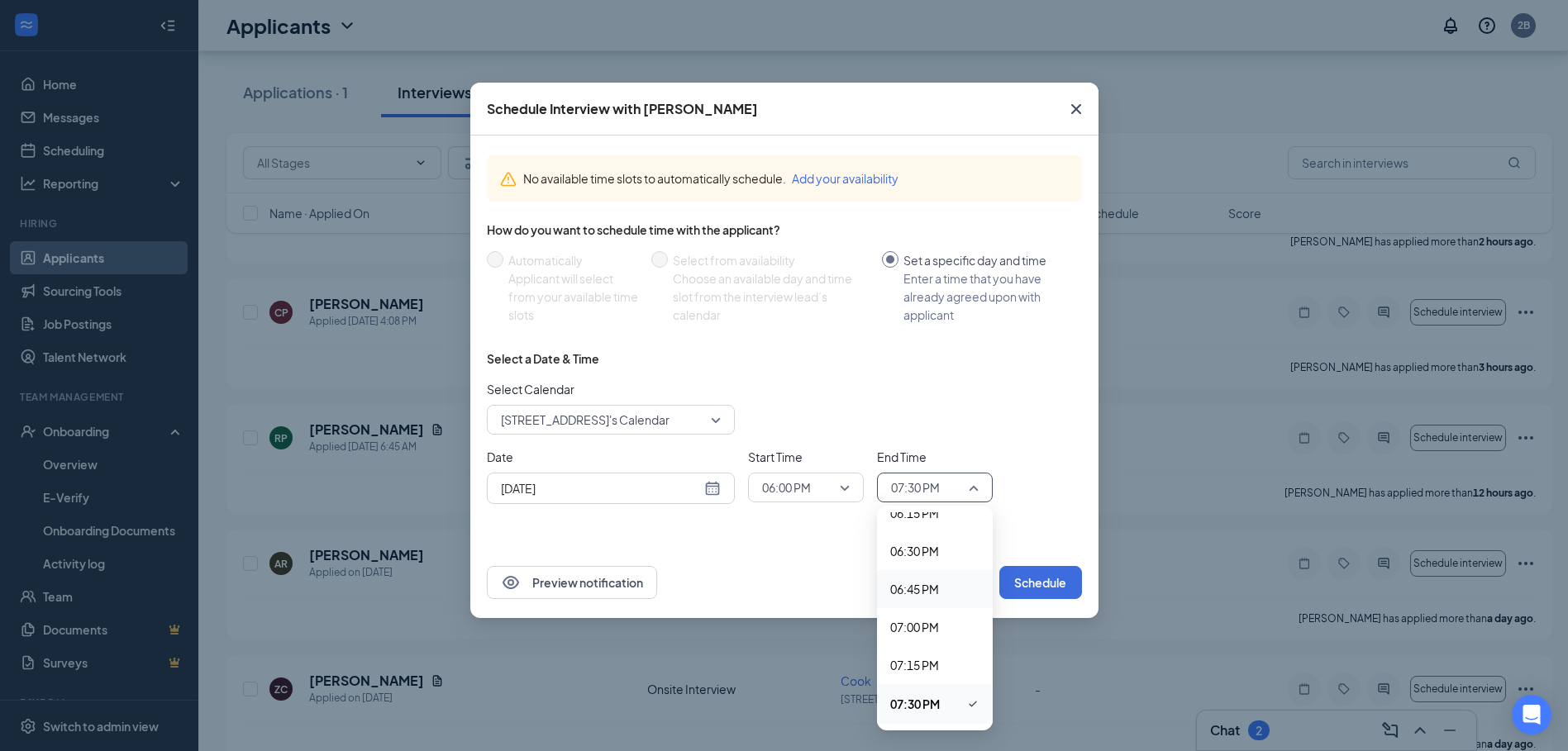
scroll to position [2710, 0]
click at [924, 592] on span "06:15 PM" at bounding box center [914, 595] width 48 height 18
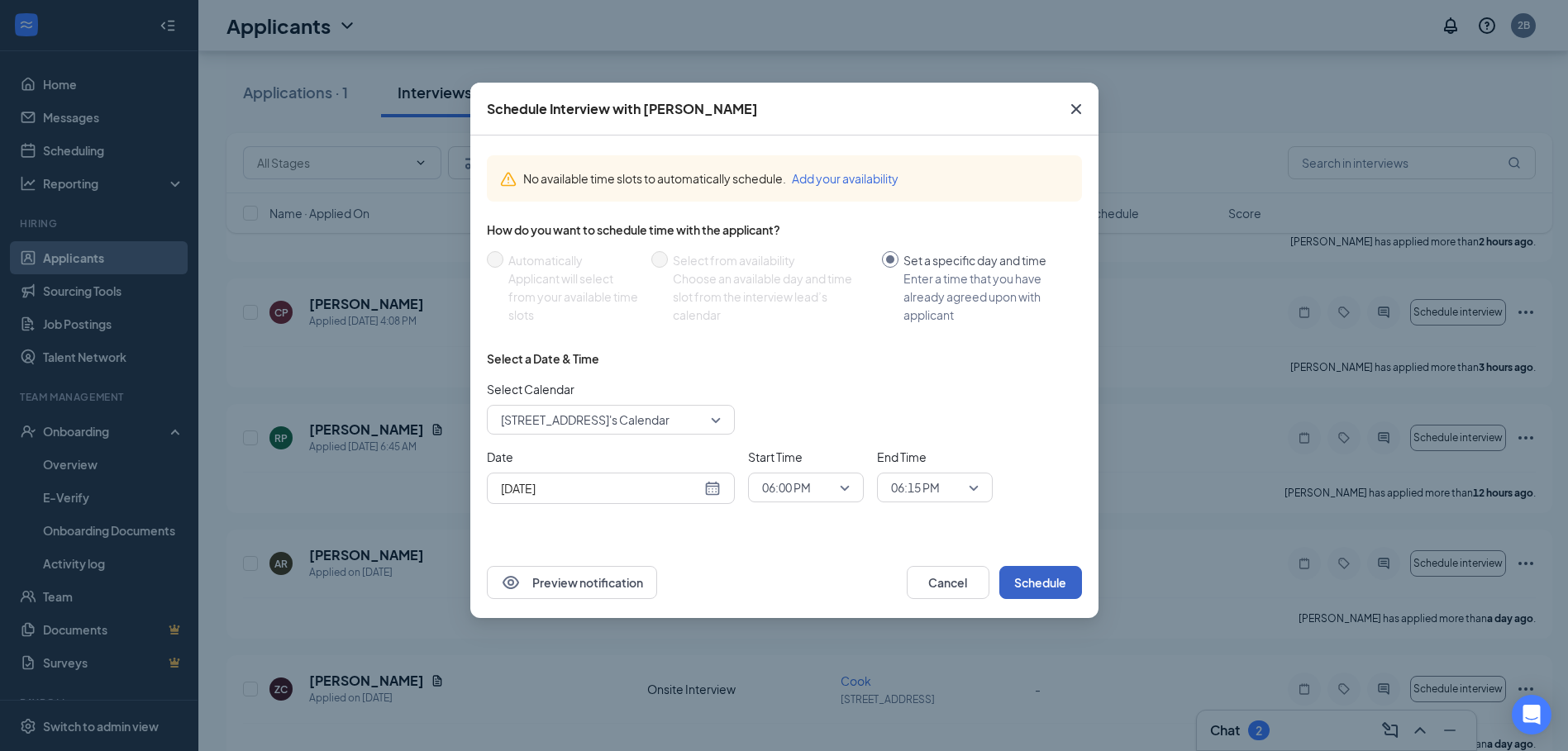
click at [1050, 583] on button "Schedule" at bounding box center [1041, 583] width 83 height 33
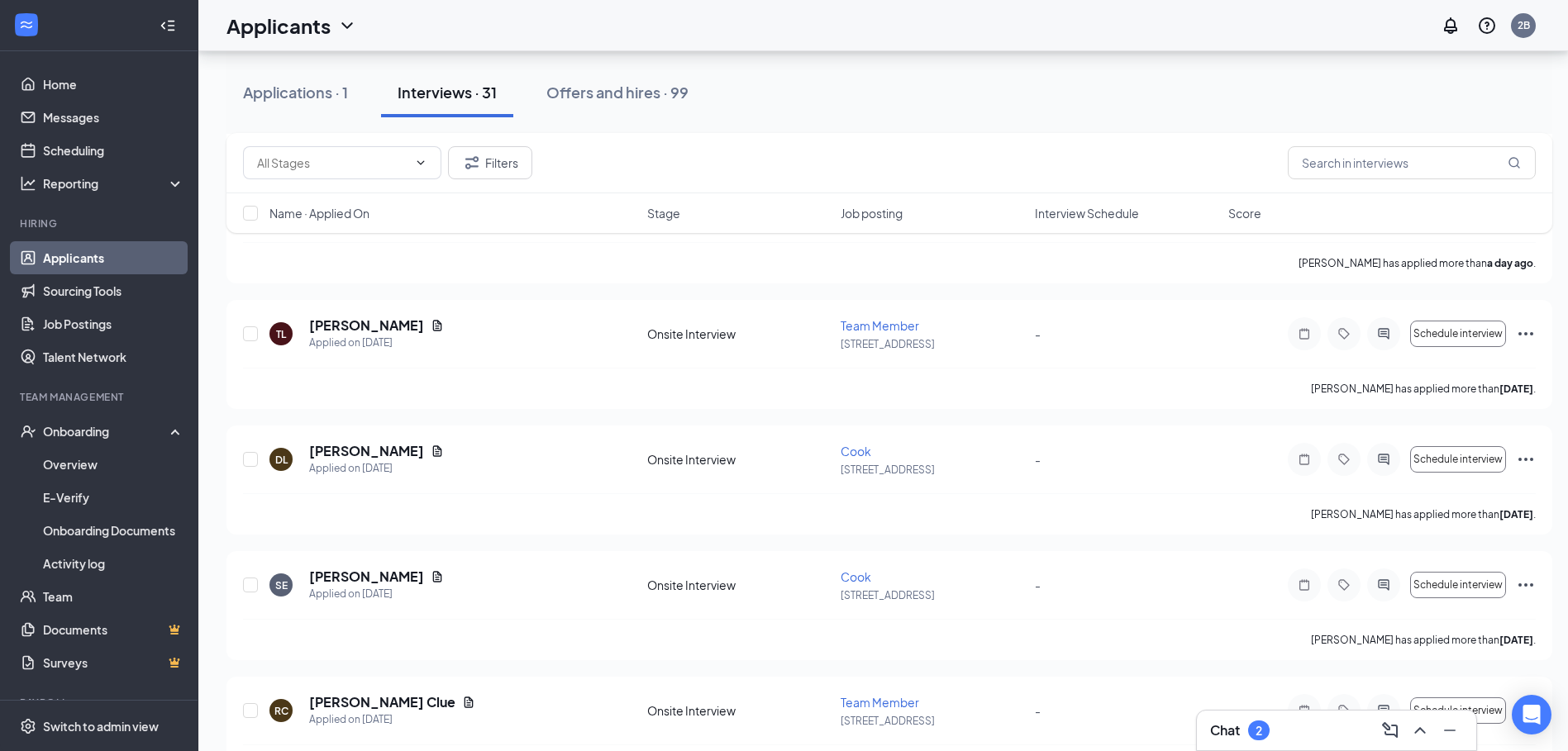
scroll to position [744, 0]
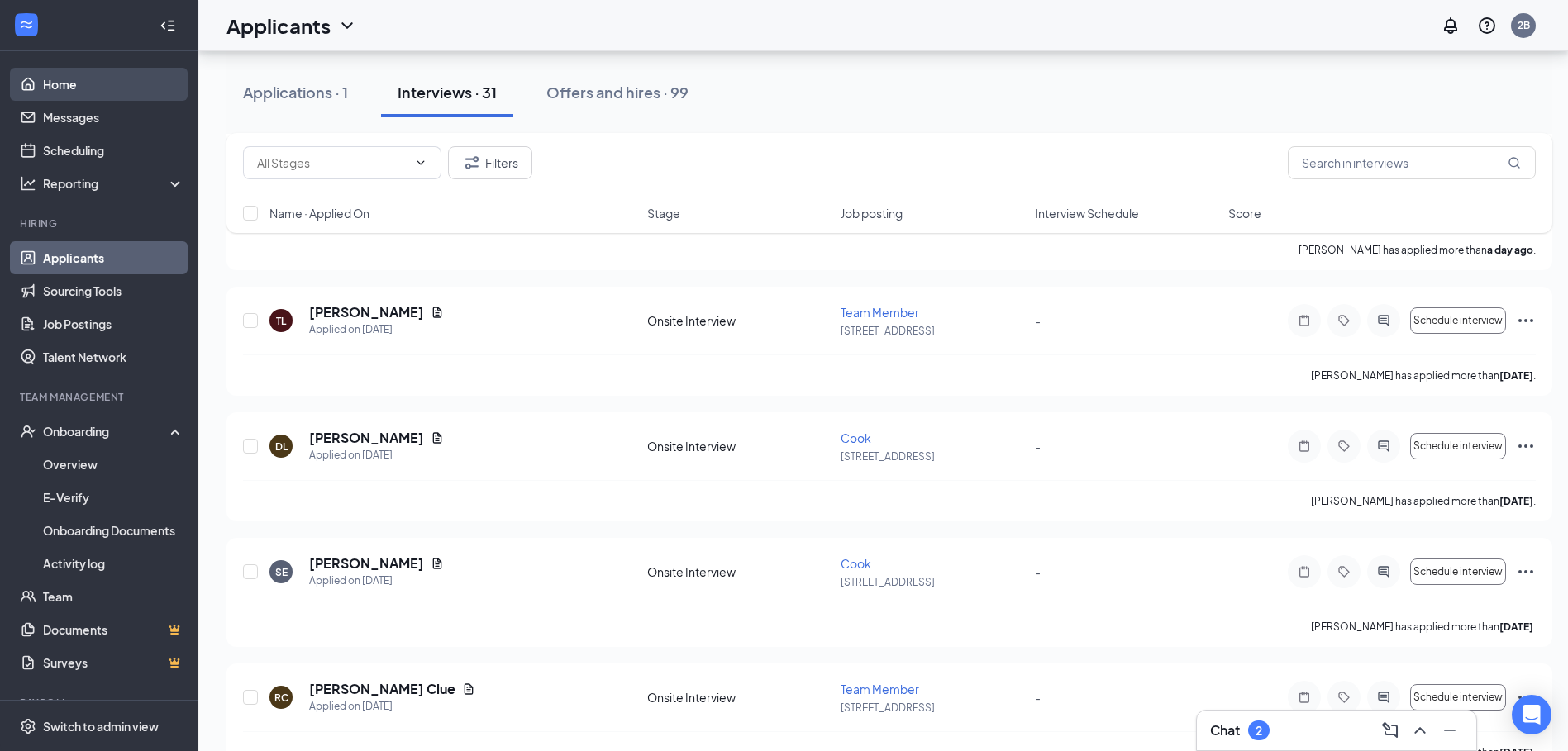
click at [87, 85] on link "Home" at bounding box center [114, 84] width 142 height 33
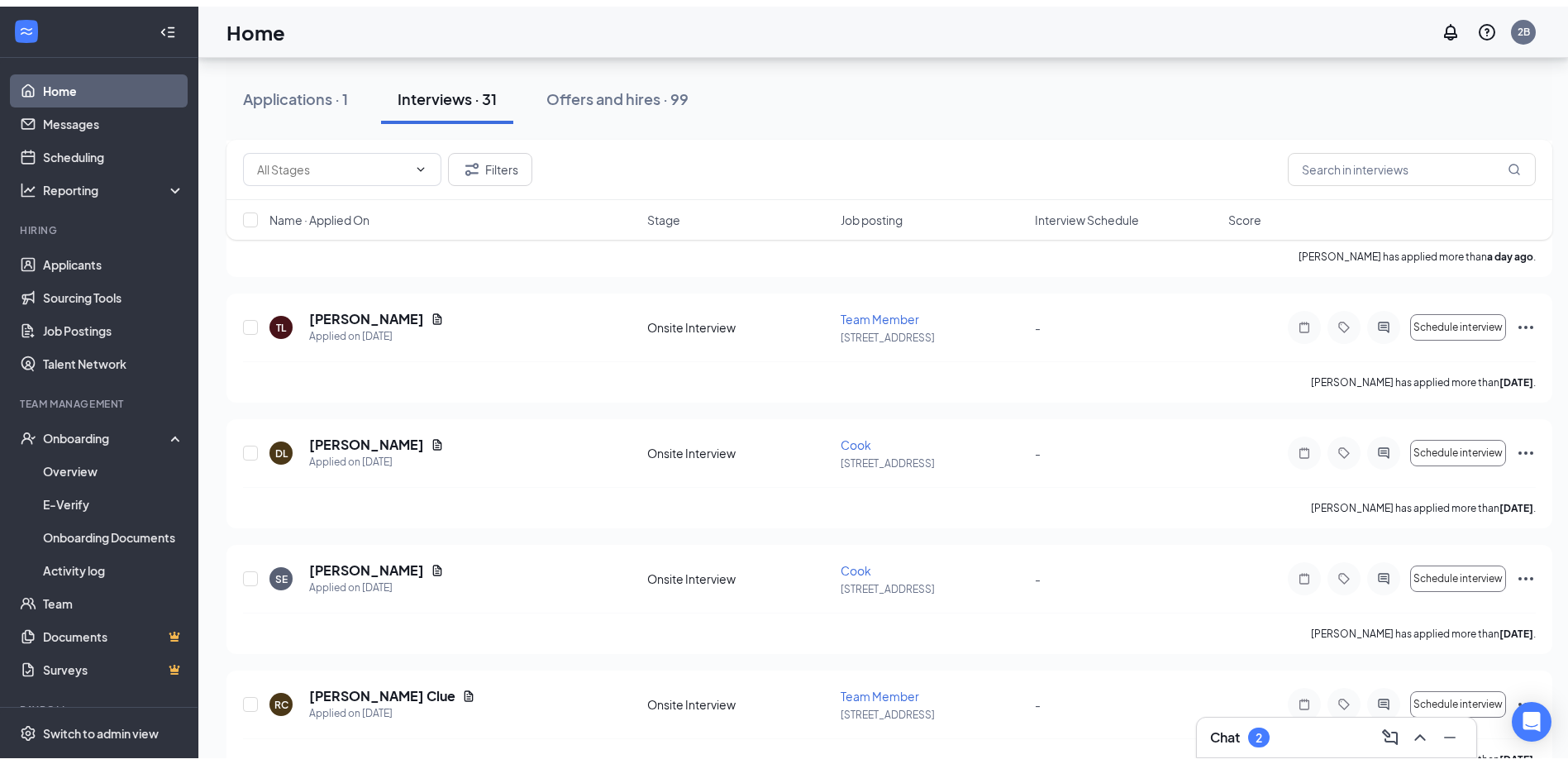
scroll to position [34, 0]
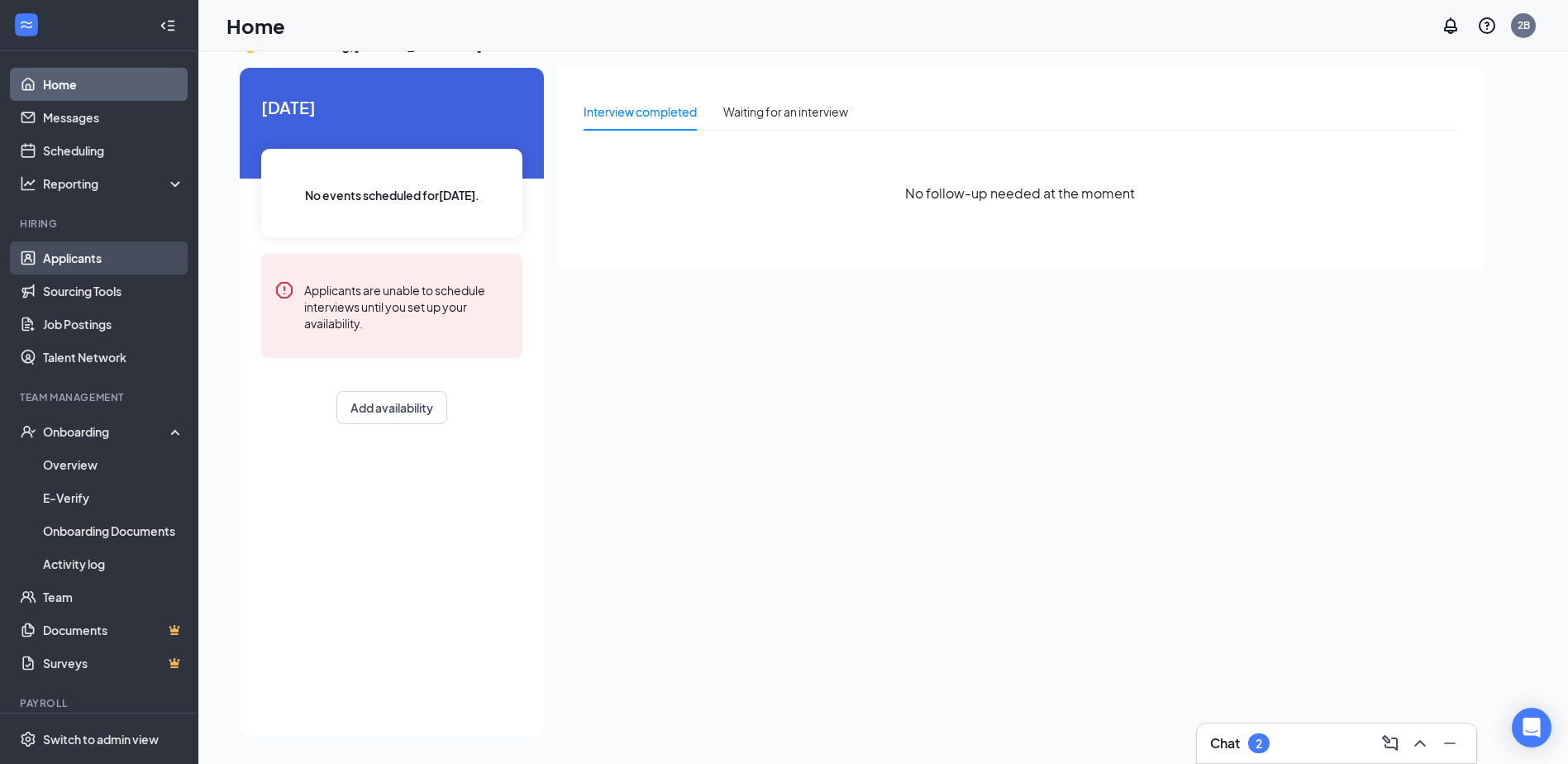
click at [78, 257] on link "Applicants" at bounding box center [114, 258] width 142 height 33
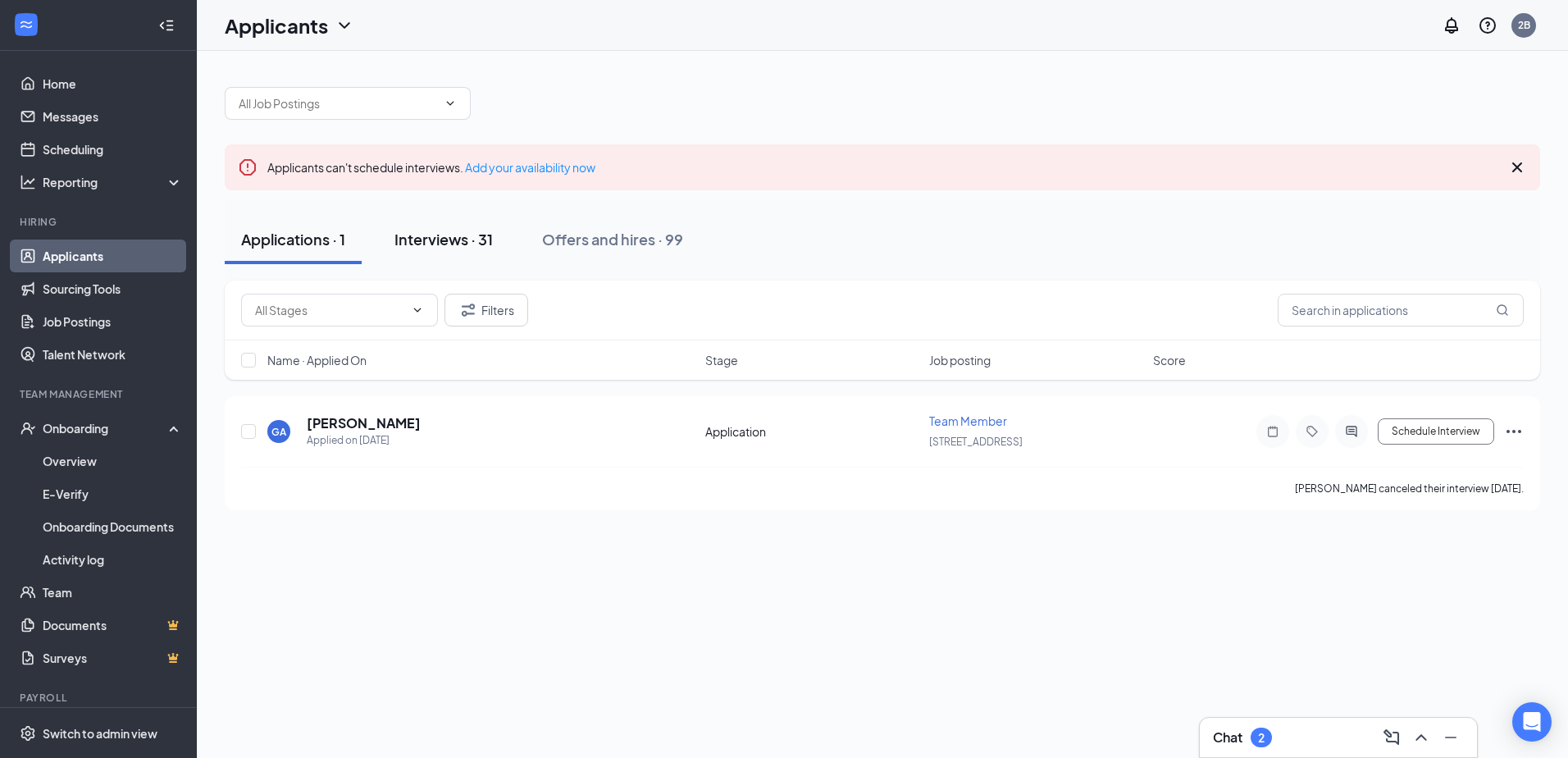
click at [459, 231] on div "Interviews · 31" at bounding box center [444, 238] width 99 height 20
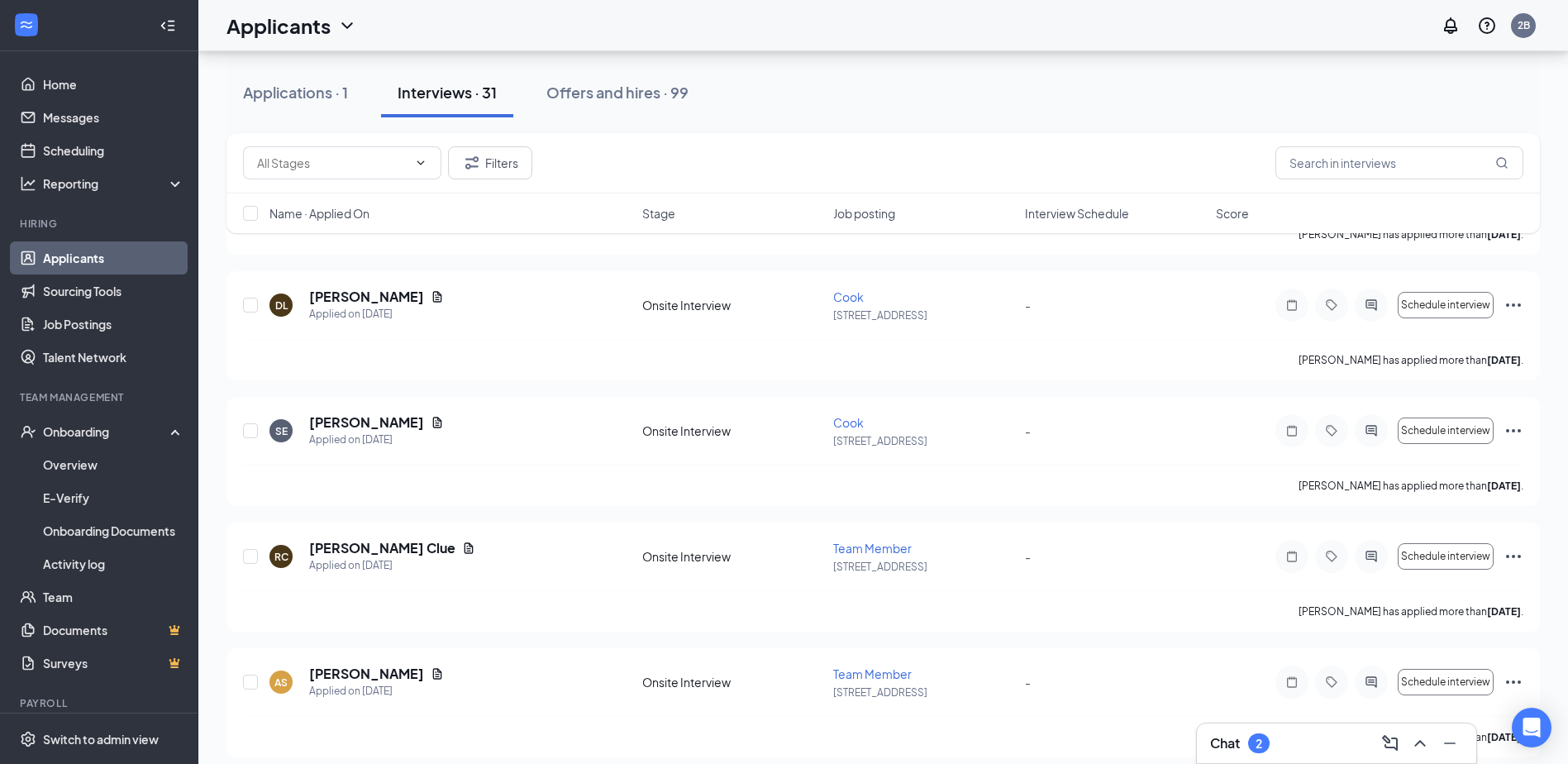
scroll to position [992, 0]
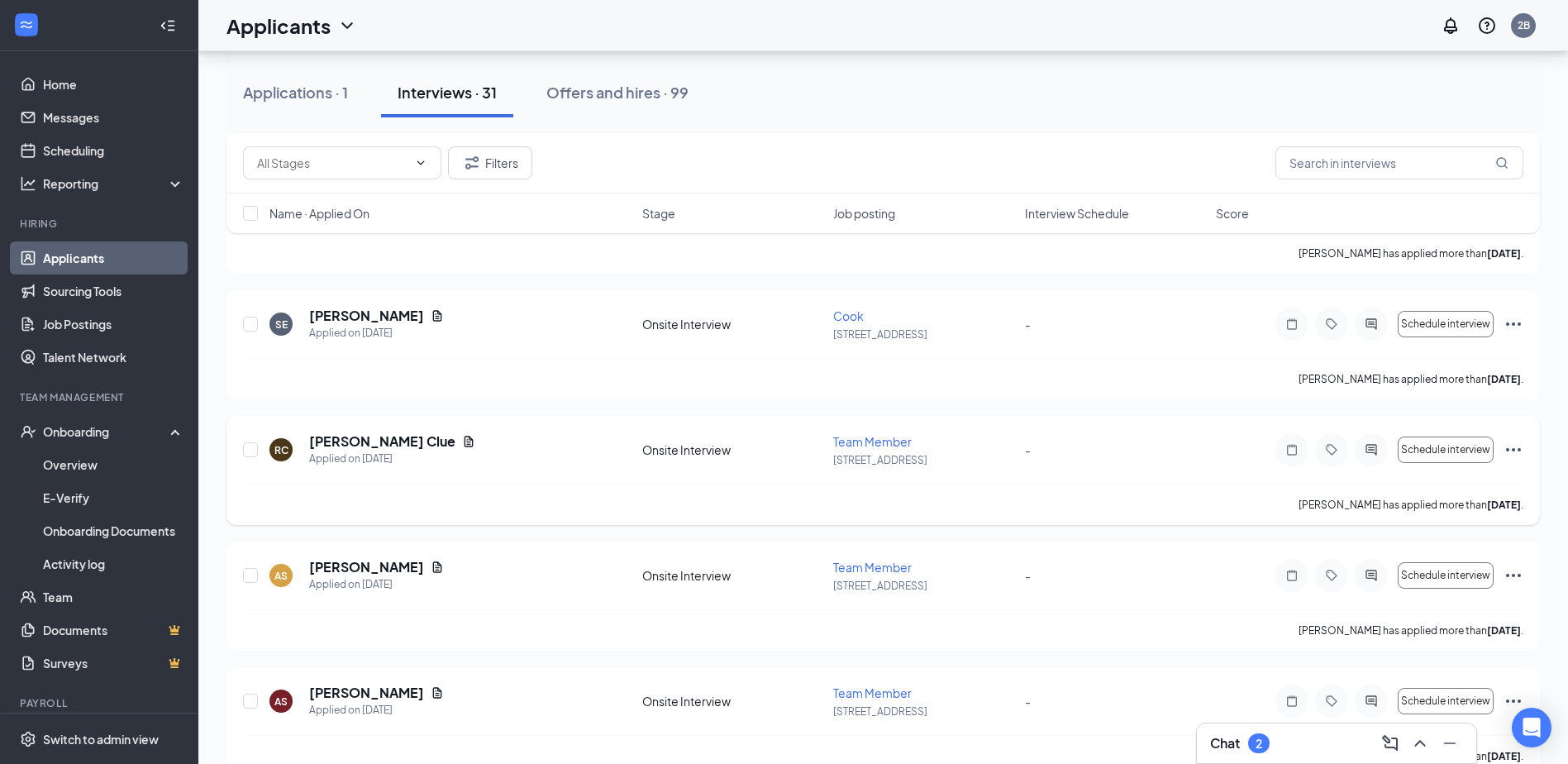
drag, startPoint x: 512, startPoint y: 526, endPoint x: 518, endPoint y: 465, distance: 61.3
drag, startPoint x: 518, startPoint y: 465, endPoint x: 466, endPoint y: 561, distance: 109.2
click at [466, 561] on div "AS [PERSON_NAME] Applied on [DATE]" at bounding box center [451, 575] width 363 height 34
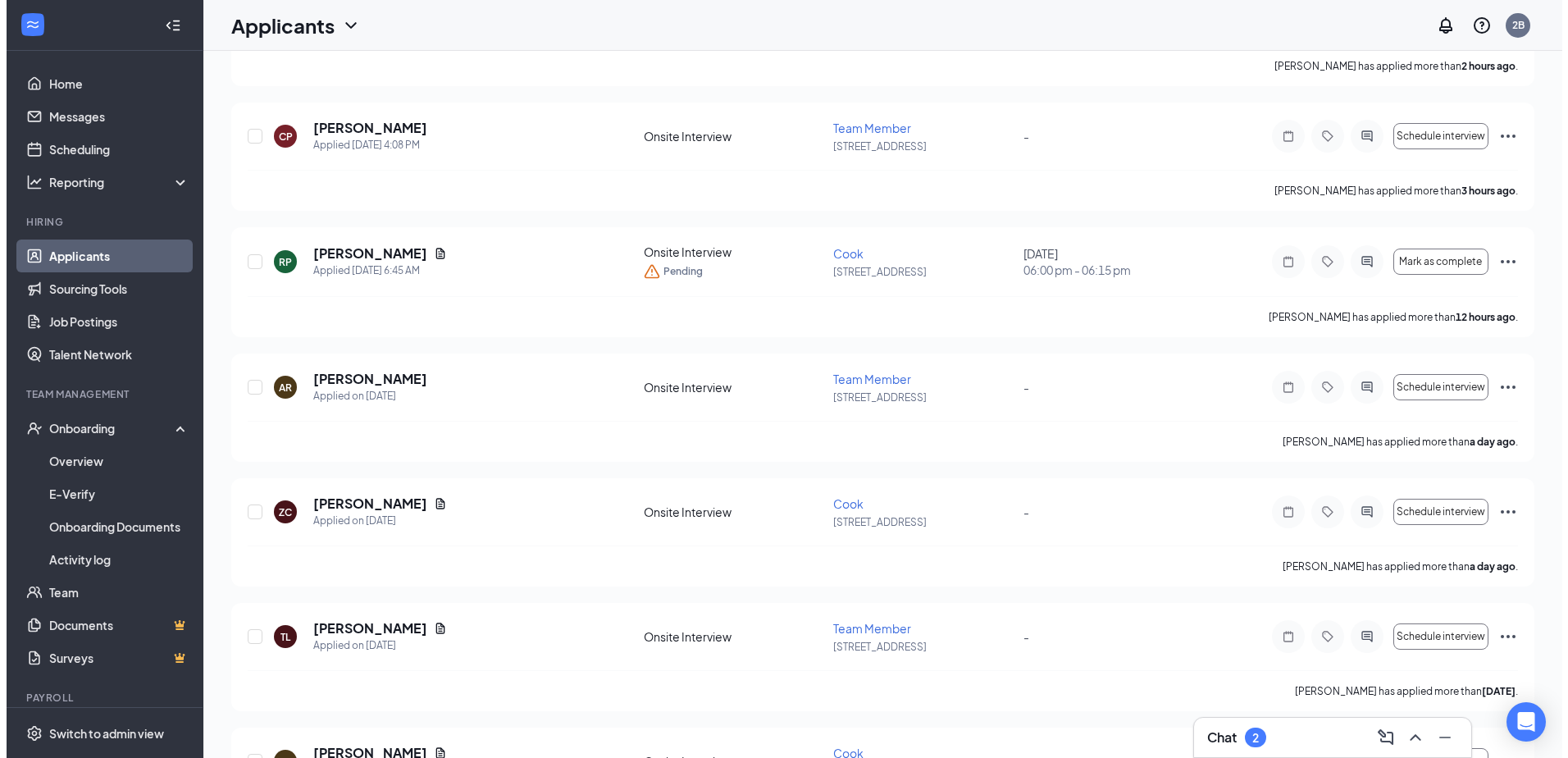
scroll to position [0, 0]
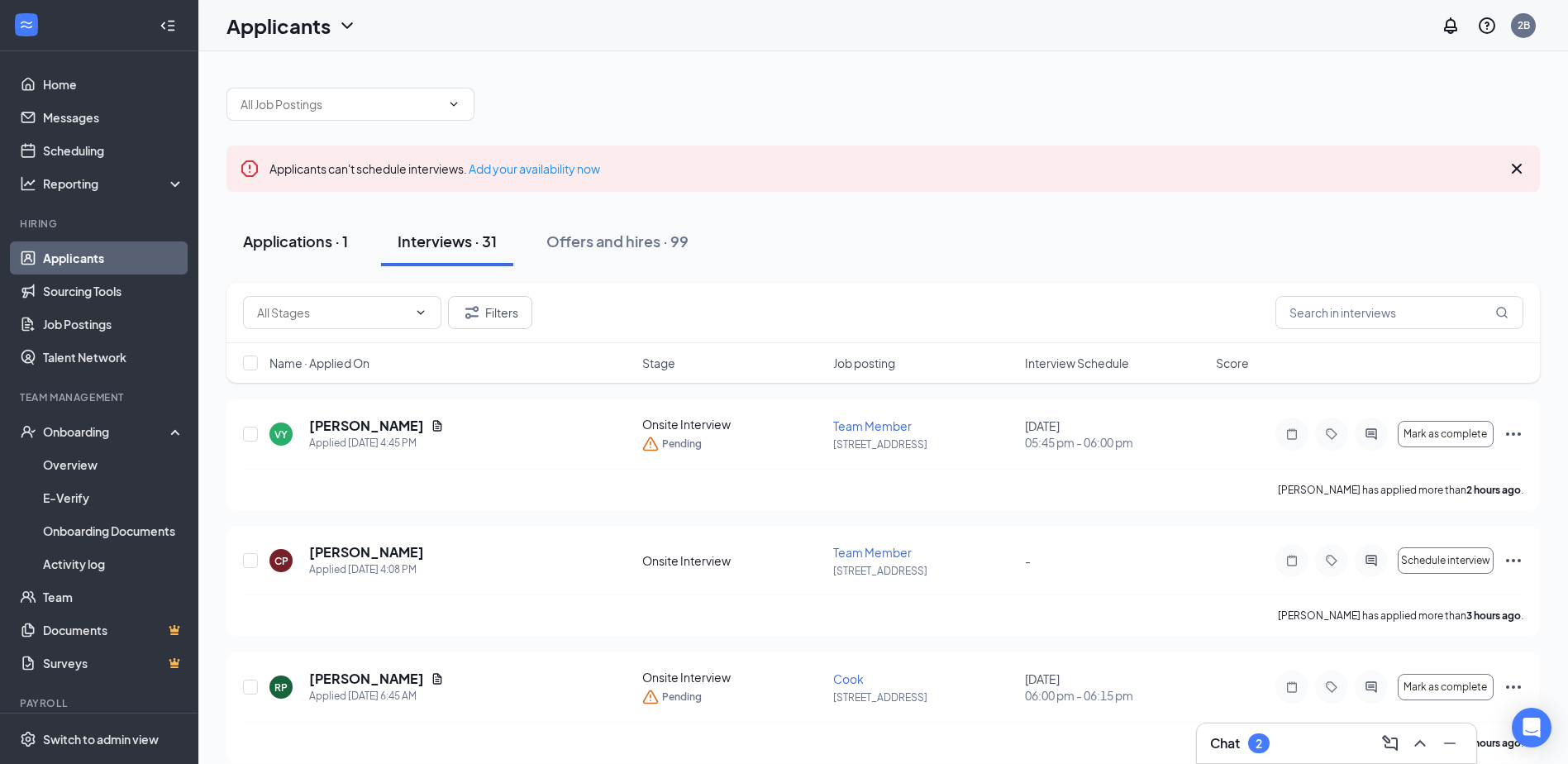
click at [285, 239] on div "Applications · 1" at bounding box center [295, 240] width 105 height 20
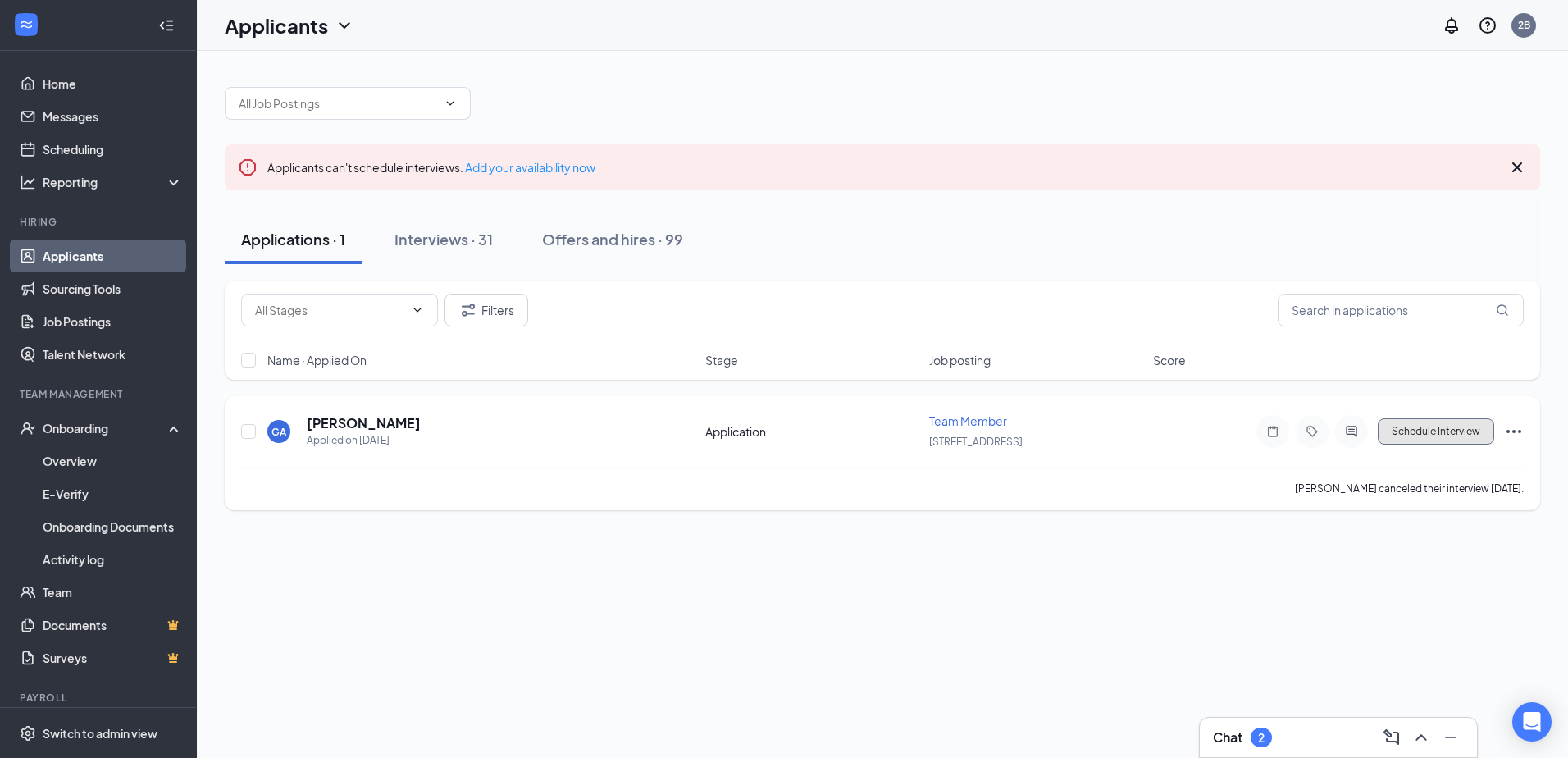
click at [1447, 431] on button "Schedule Interview" at bounding box center [1435, 431] width 116 height 26
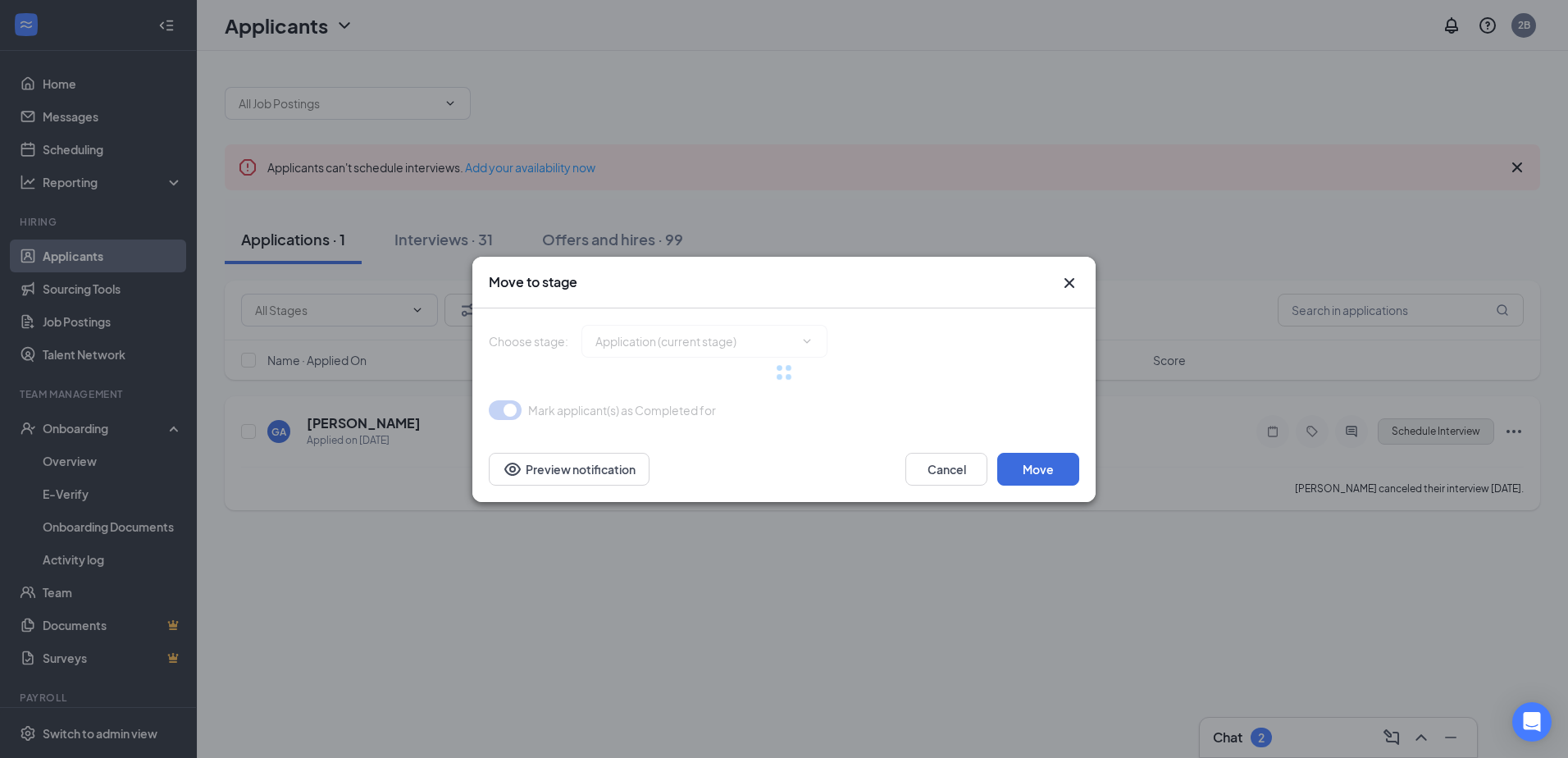
type input "Onsite Interview (next stage)"
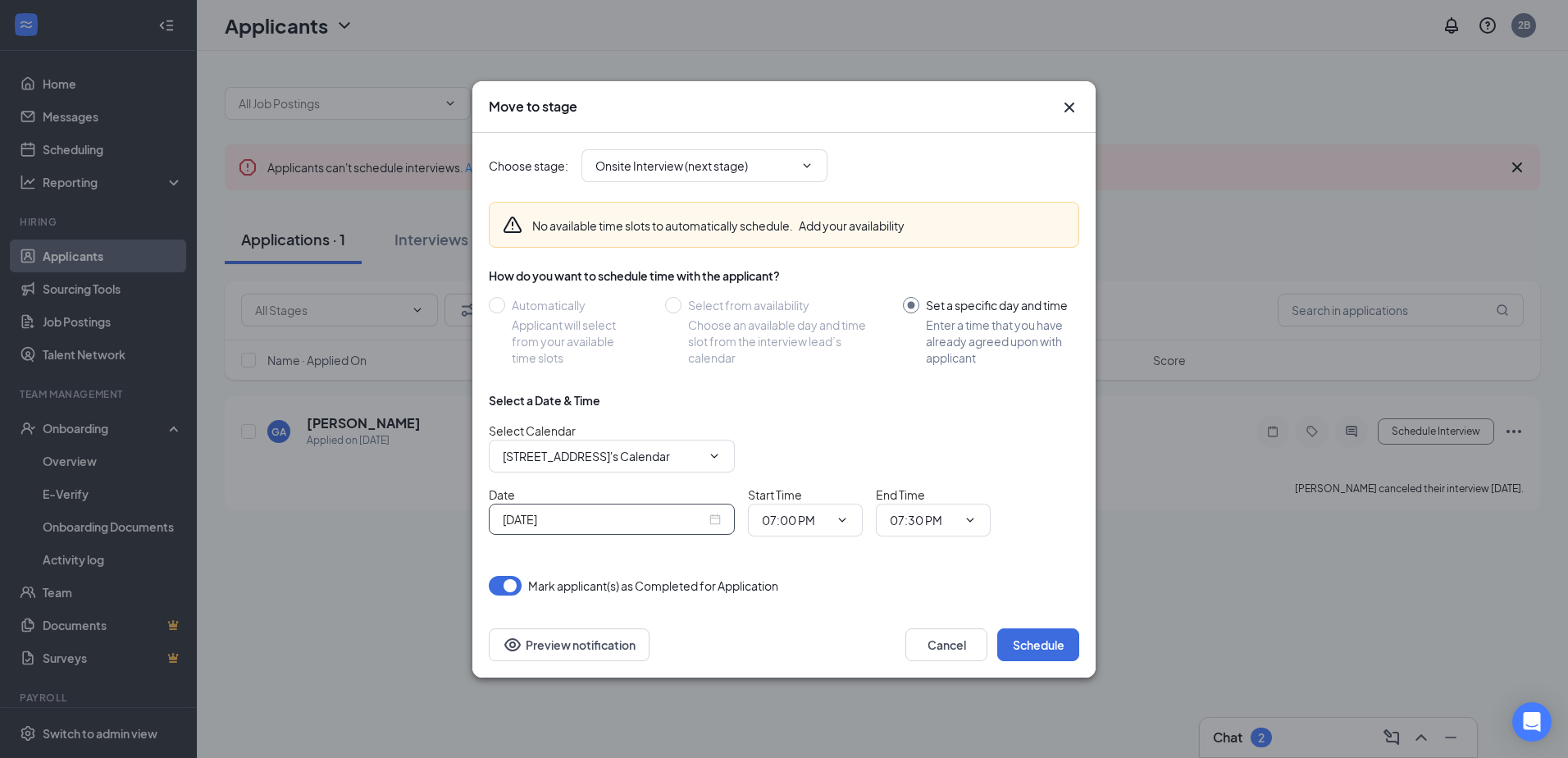
click at [581, 529] on div "[DATE]" at bounding box center [612, 520] width 246 height 31
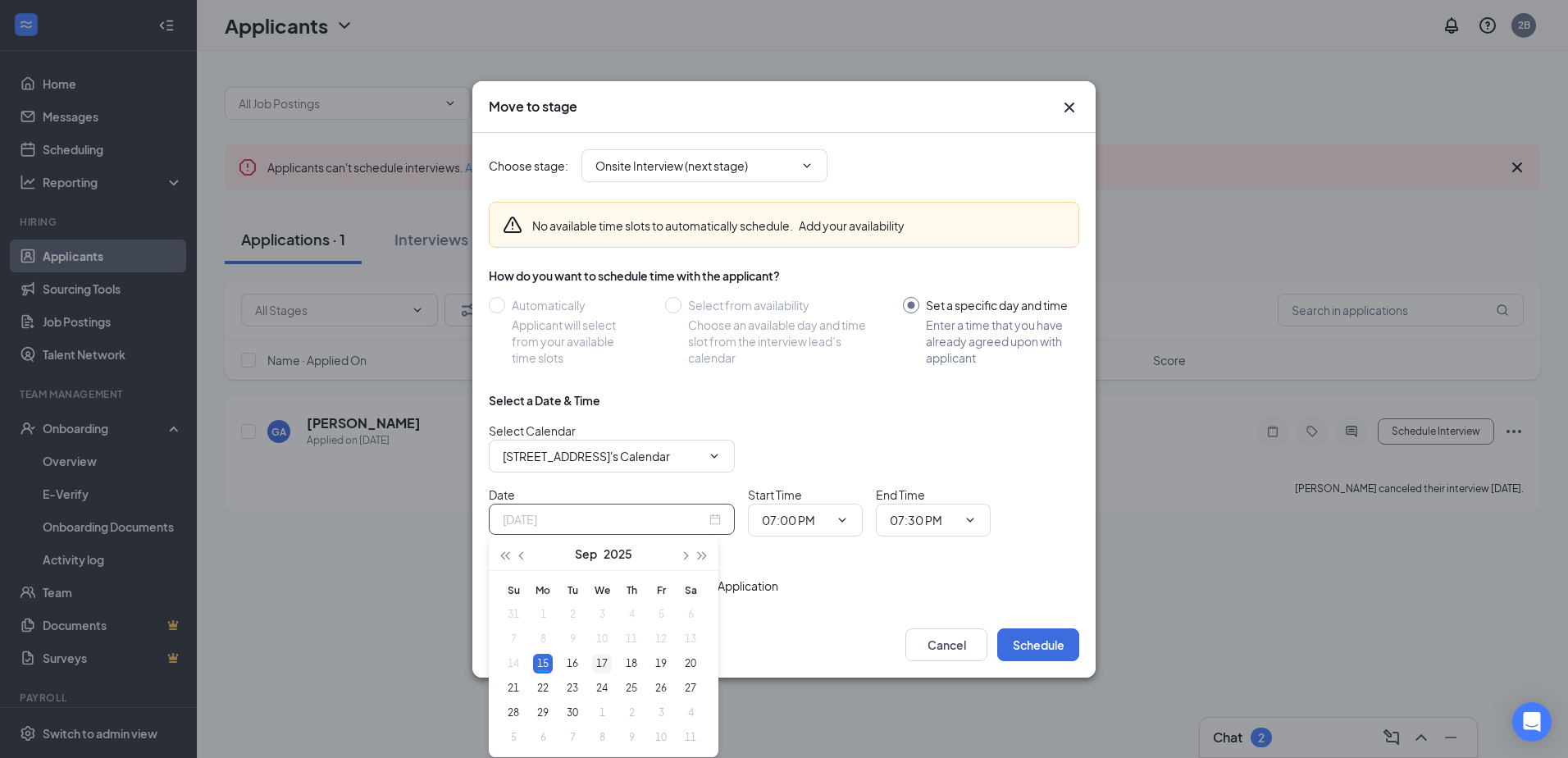
type input "[DATE]"
click at [601, 663] on div "17" at bounding box center [602, 664] width 20 height 20
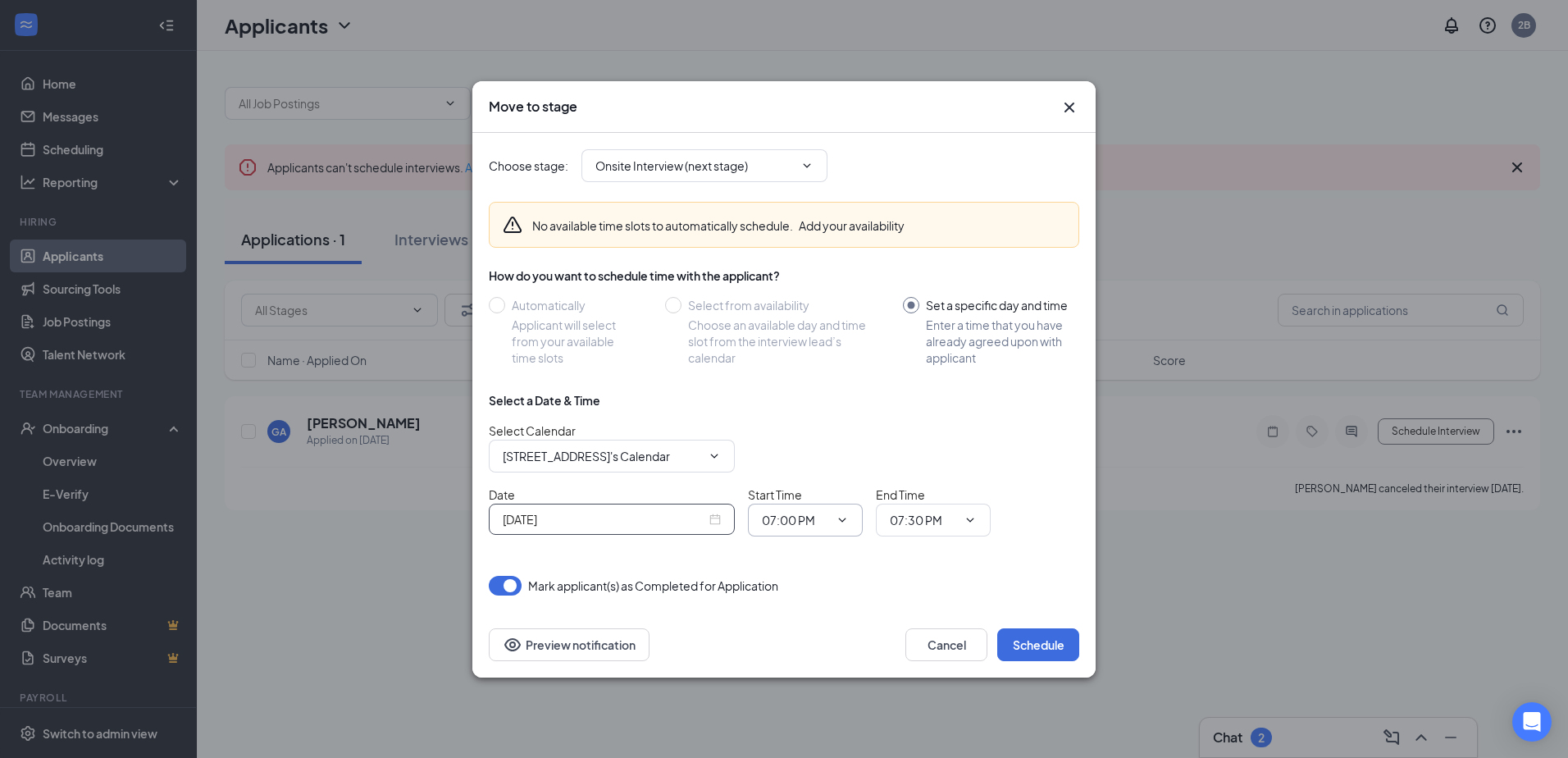
click at [809, 524] on input "07:00 PM" at bounding box center [795, 520] width 67 height 18
click at [808, 292] on div "05:30 PM" at bounding box center [799, 297] width 48 height 18
type input "05:30 PM"
click at [915, 524] on input "07:30 PM" at bounding box center [923, 520] width 67 height 18
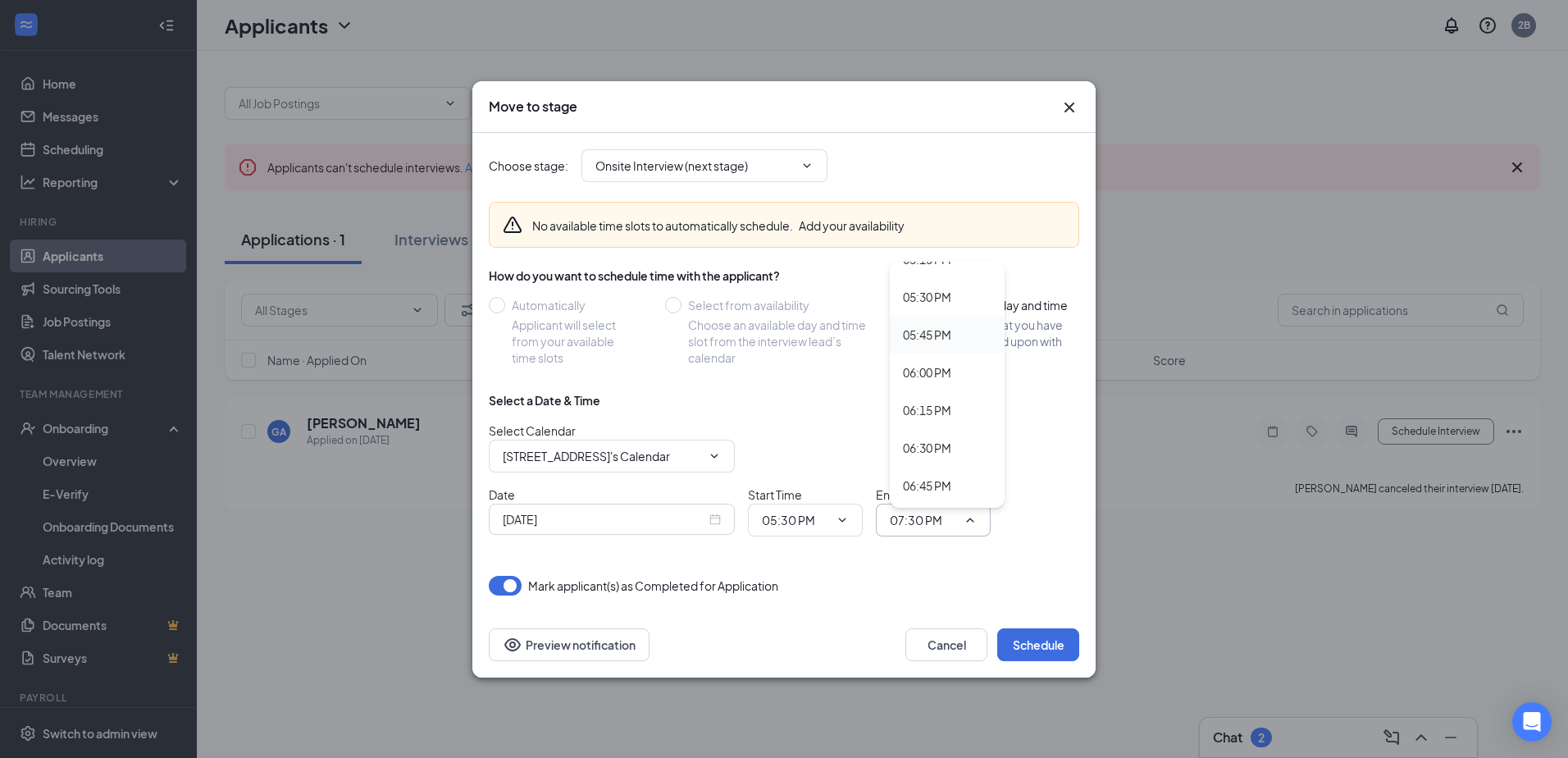
click at [933, 333] on div "05:45 PM" at bounding box center [926, 334] width 48 height 18
type input "05:45 PM"
click at [1020, 651] on button "Schedule" at bounding box center [1038, 645] width 82 height 33
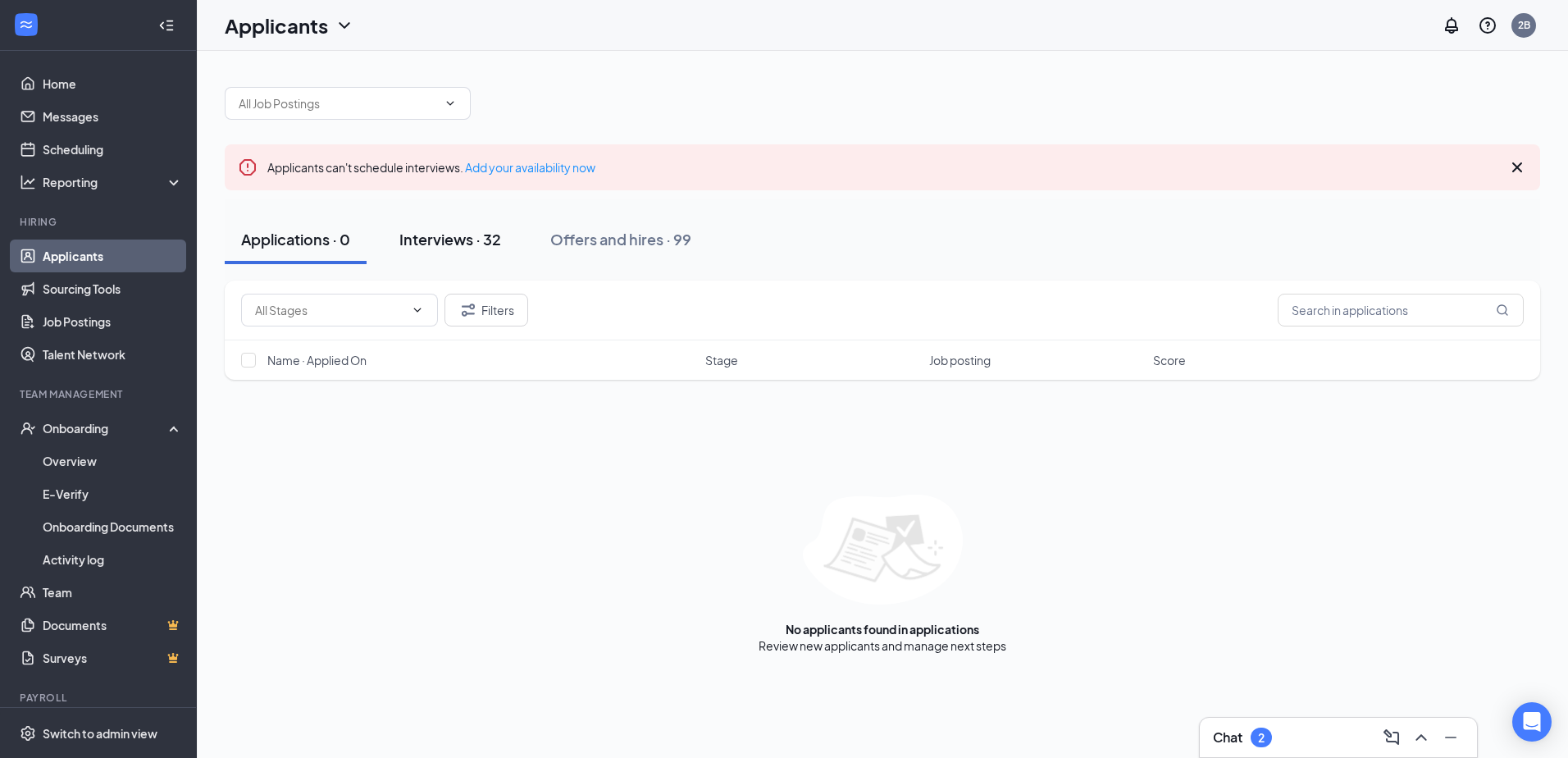
click at [475, 237] on div "Interviews · 32" at bounding box center [450, 238] width 101 height 20
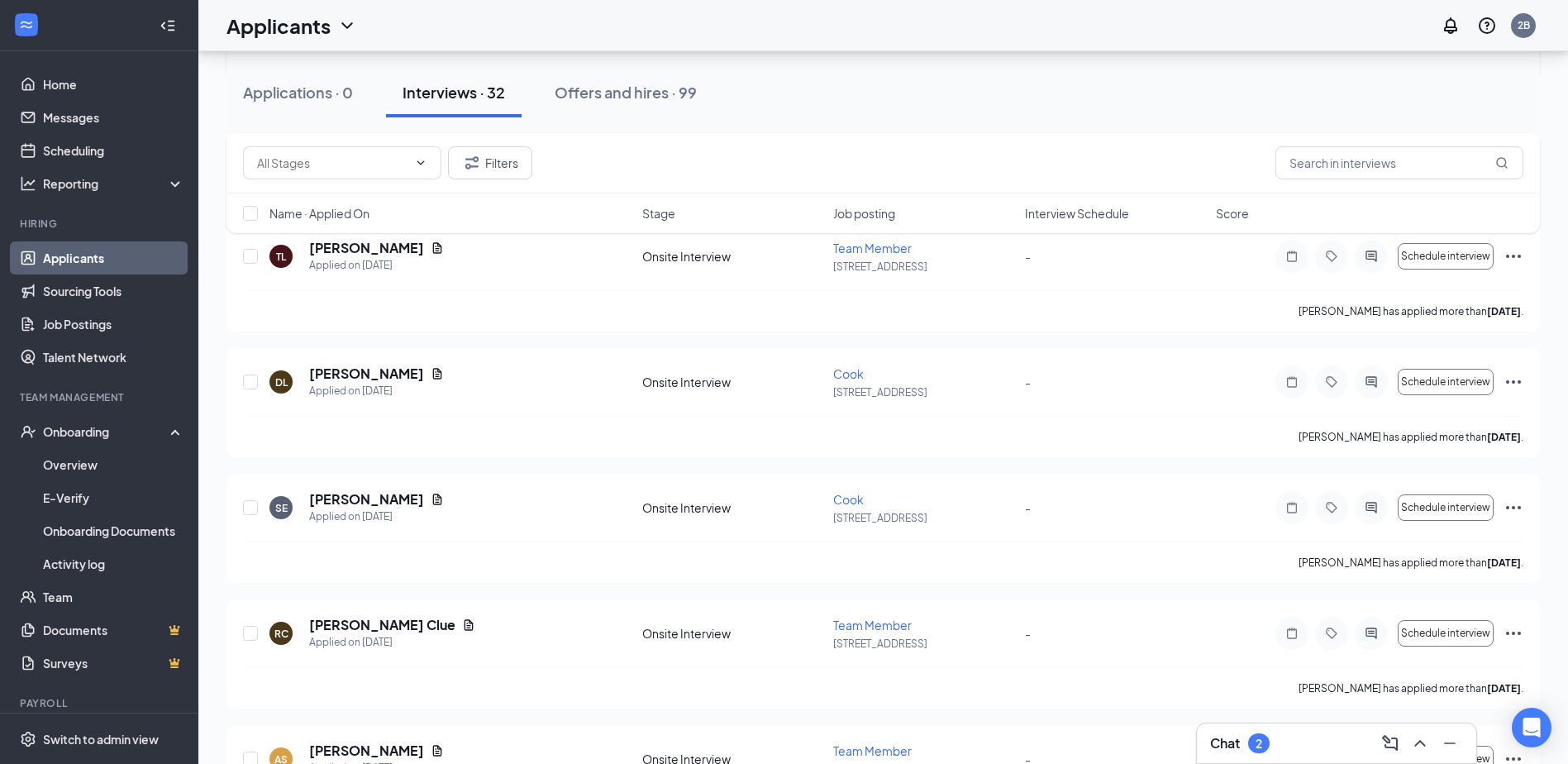
scroll to position [827, 0]
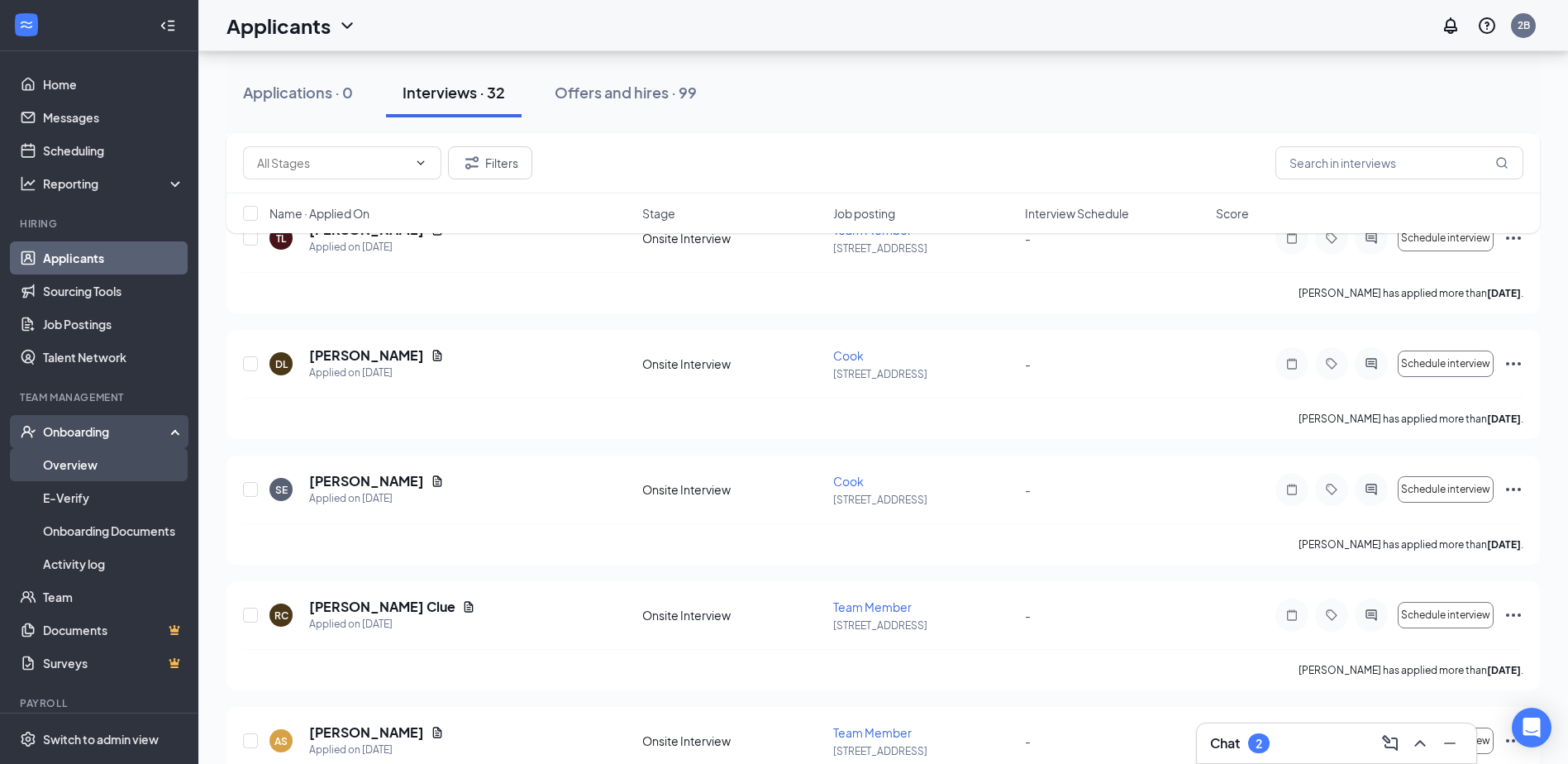
click at [76, 472] on link "Overview" at bounding box center [114, 465] width 142 height 33
